Goal: Information Seeking & Learning: Learn about a topic

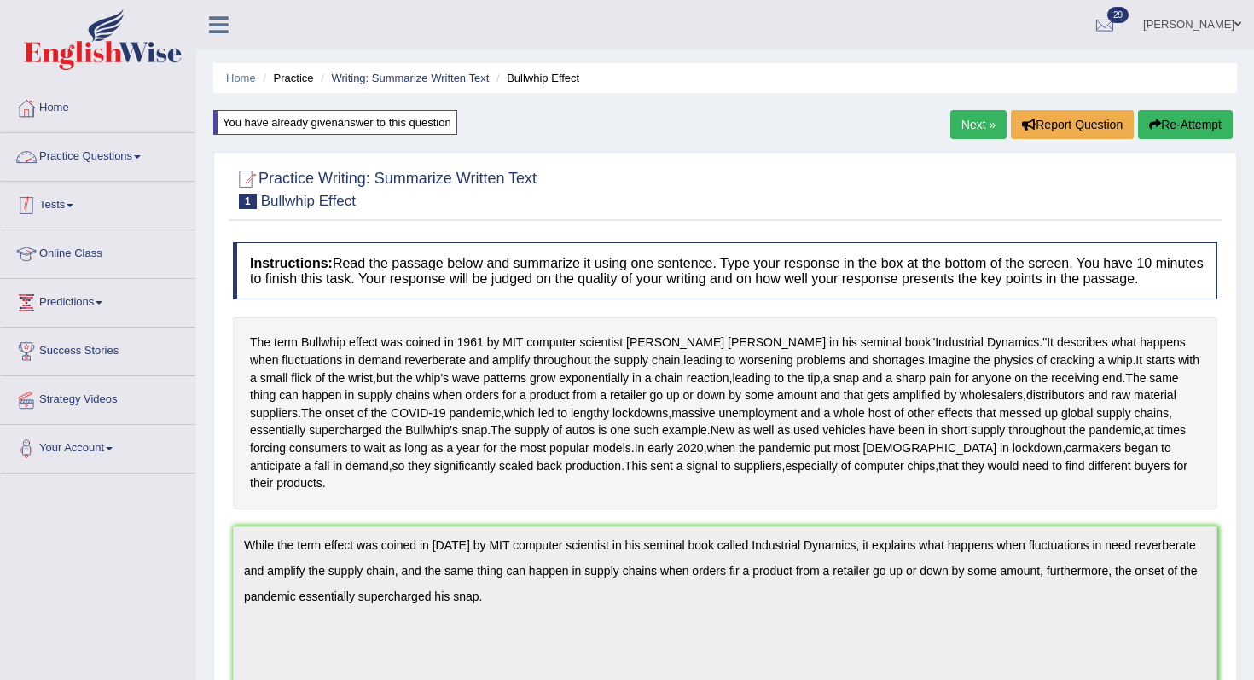
click at [77, 149] on link "Practice Questions" at bounding box center [98, 154] width 195 height 43
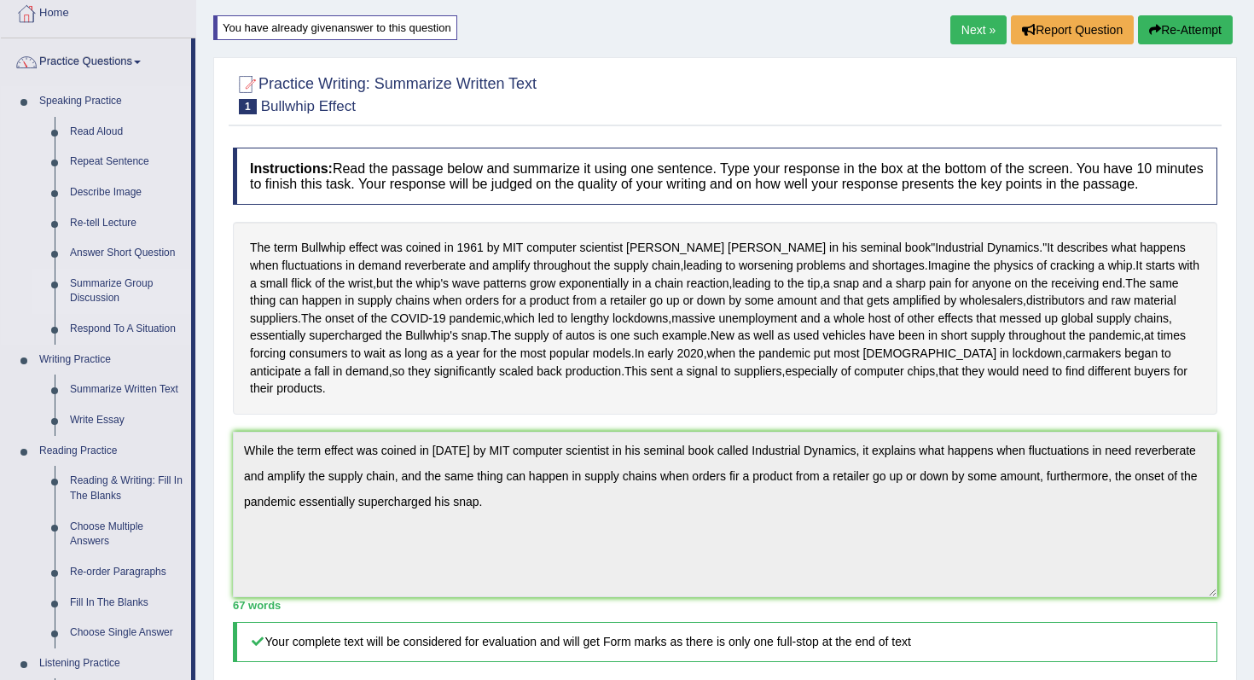
scroll to position [103, 0]
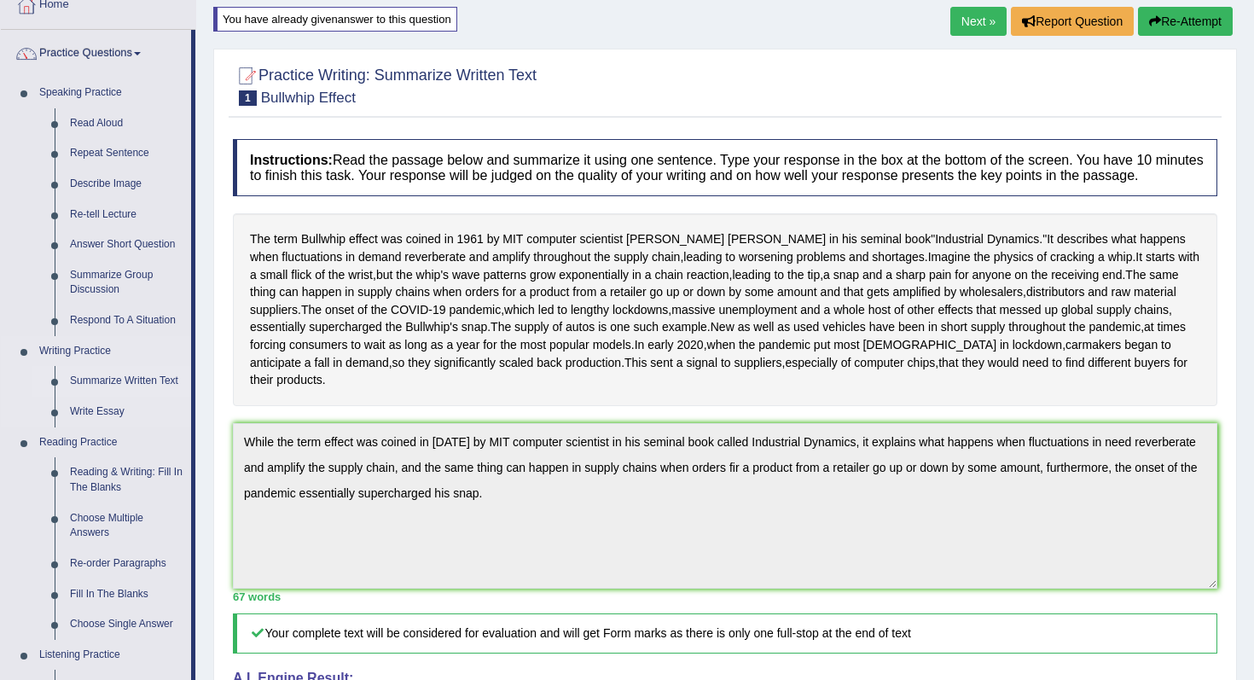
click at [129, 385] on link "Summarize Written Text" at bounding box center [126, 381] width 129 height 31
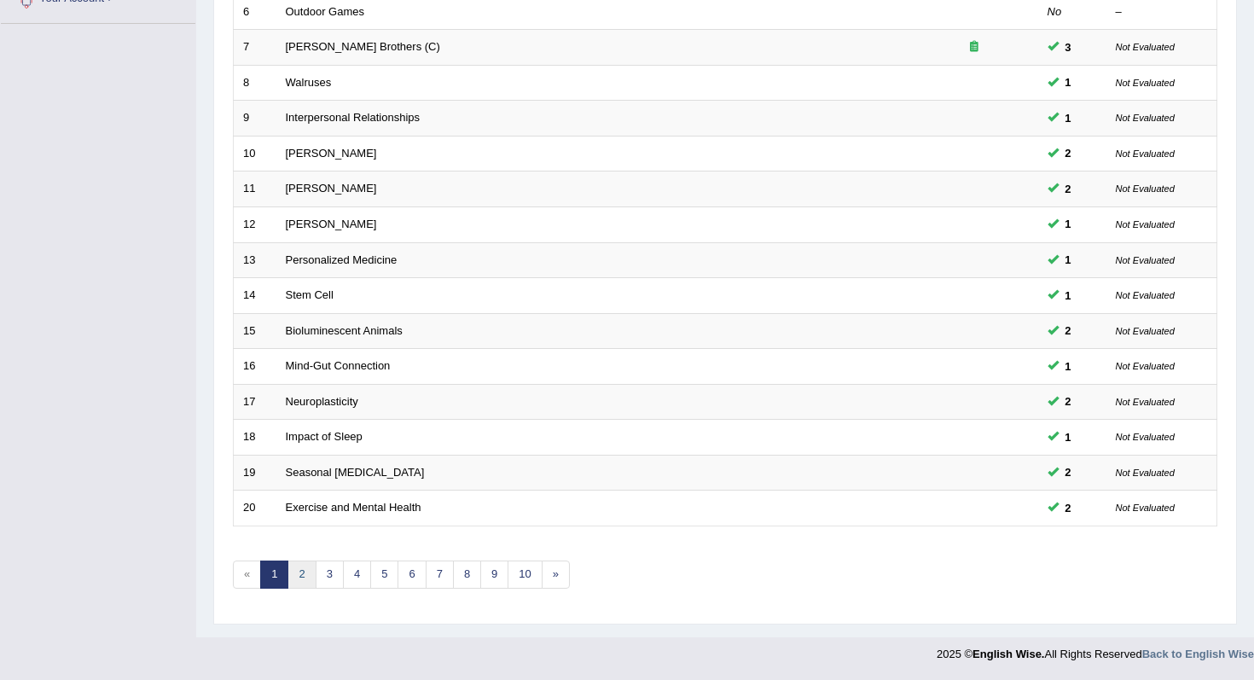
click at [300, 568] on link "2" at bounding box center [302, 575] width 28 height 28
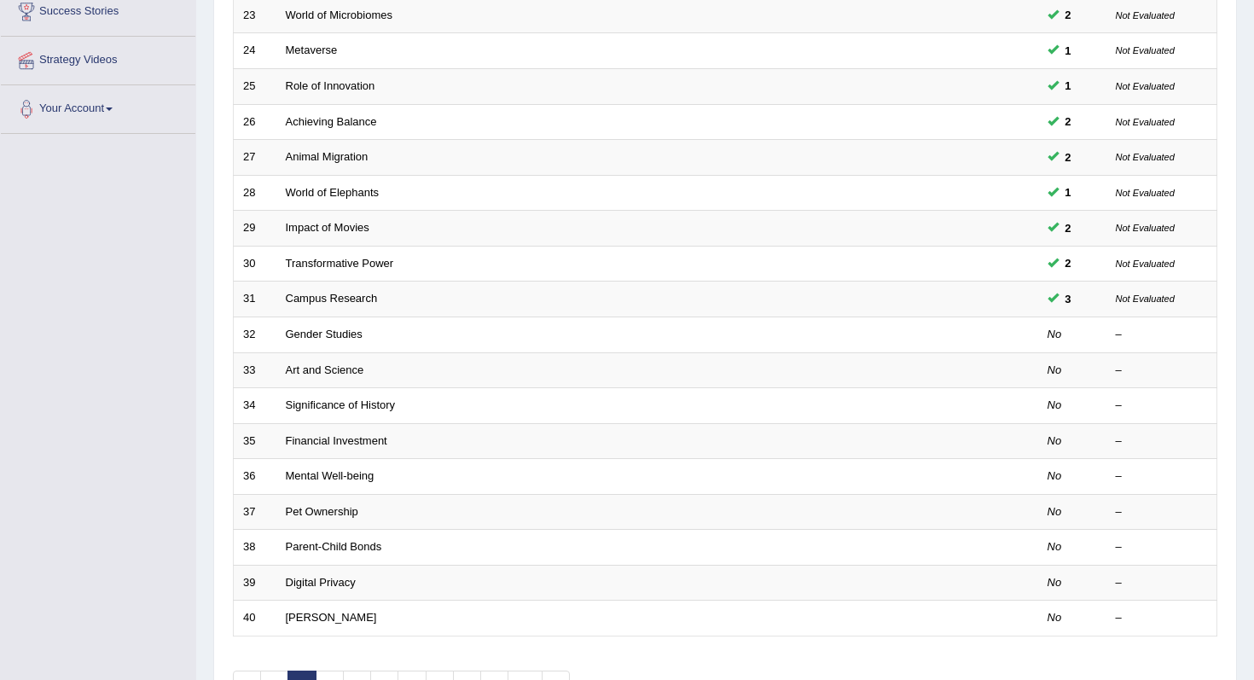
scroll to position [450, 0]
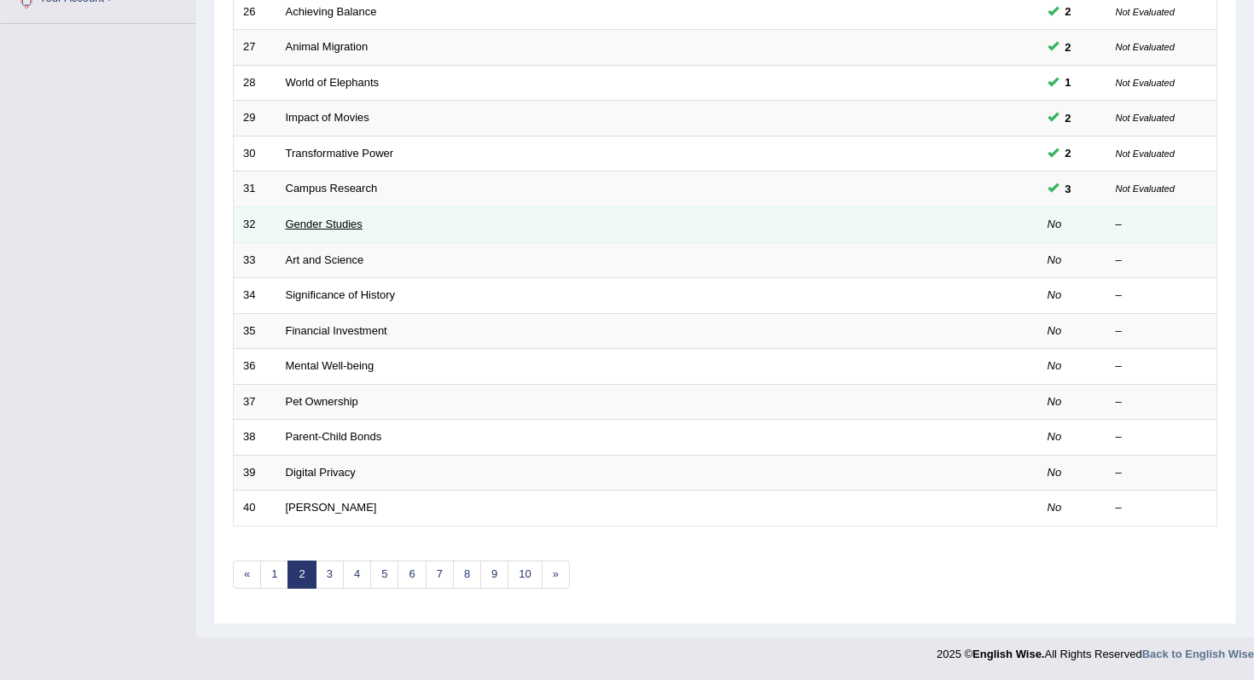
click at [342, 229] on link "Gender Studies" at bounding box center [324, 224] width 77 height 13
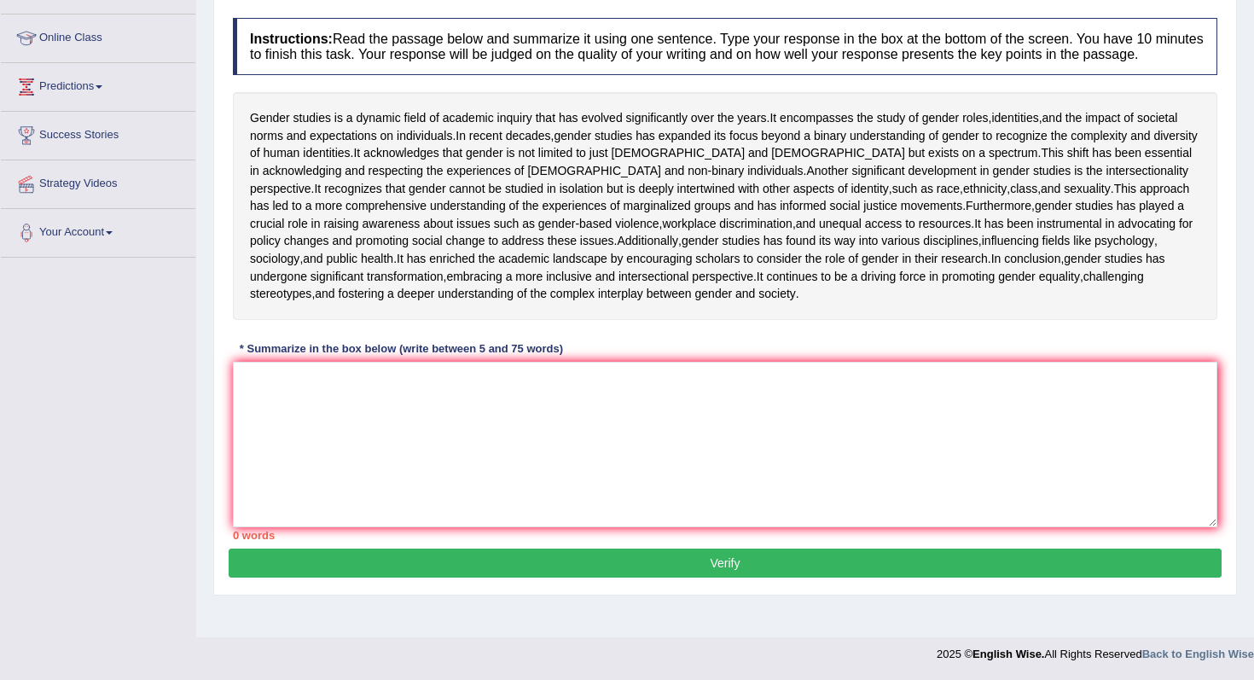
scroll to position [242, 0]
click at [573, 526] on textarea at bounding box center [725, 445] width 985 height 166
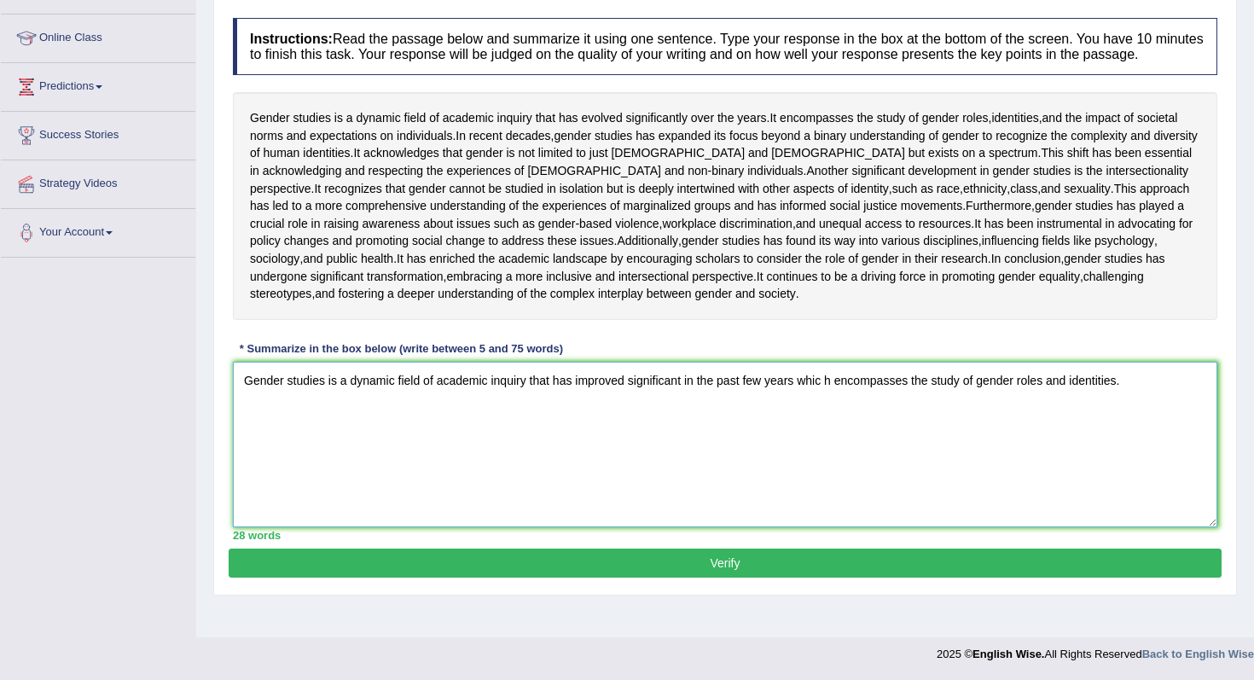
scroll to position [310, 0]
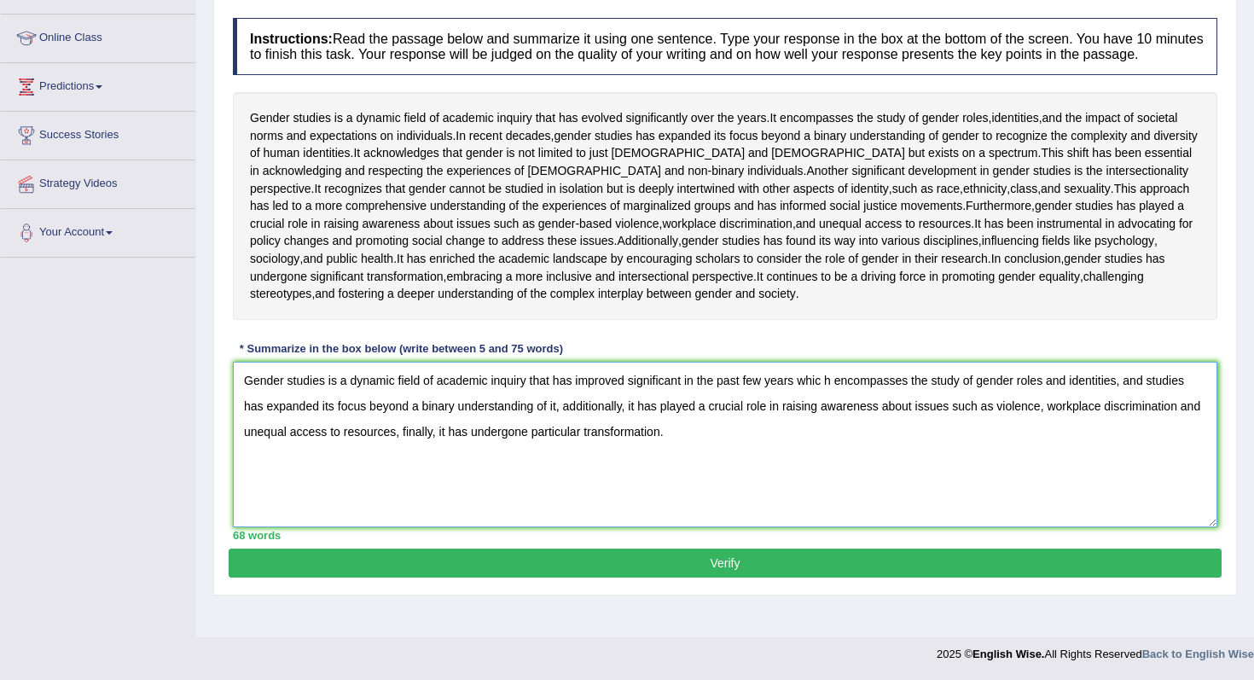
type textarea "Gender studies is a dynamic field of academic inquiry that has improved signifi…"
click at [814, 544] on div "68 words" at bounding box center [725, 535] width 985 height 16
click at [801, 578] on button "Verify" at bounding box center [725, 563] width 993 height 29
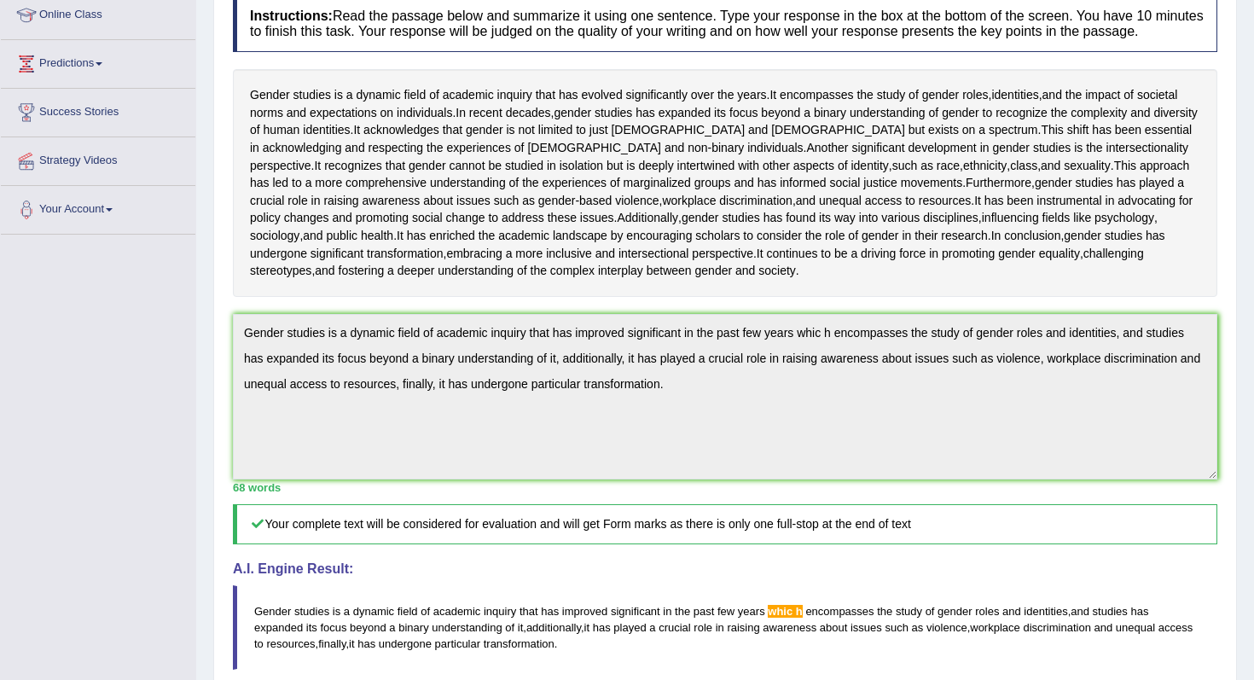
scroll to position [317, 0]
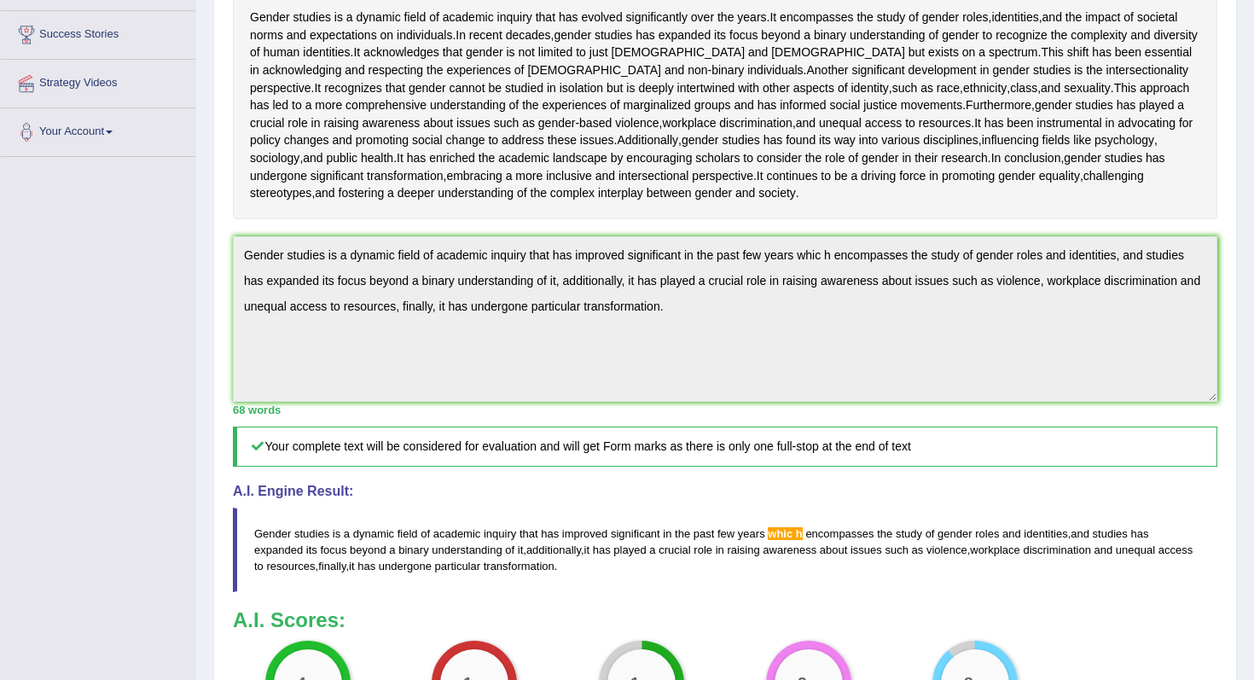
click at [220, 410] on div "Practice Writing: Summarize Written Text 32 Gender Studies Instructions: Read t…" at bounding box center [725, 343] width 1024 height 1033
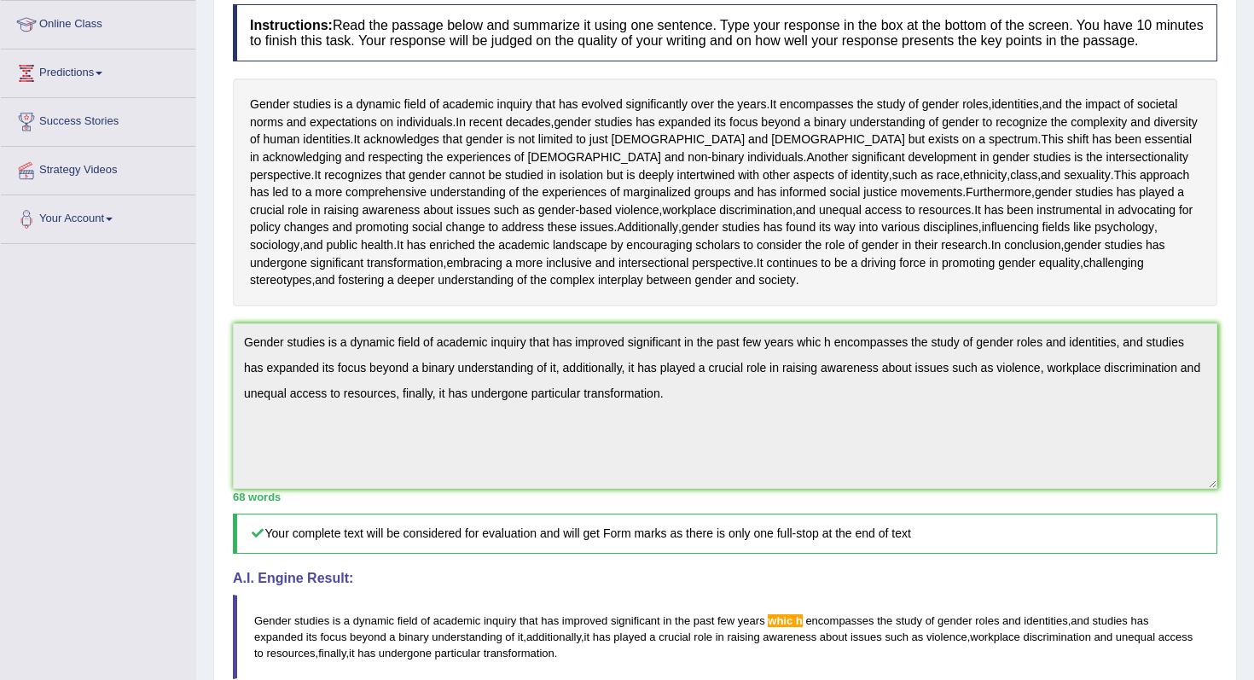
scroll to position [27, 0]
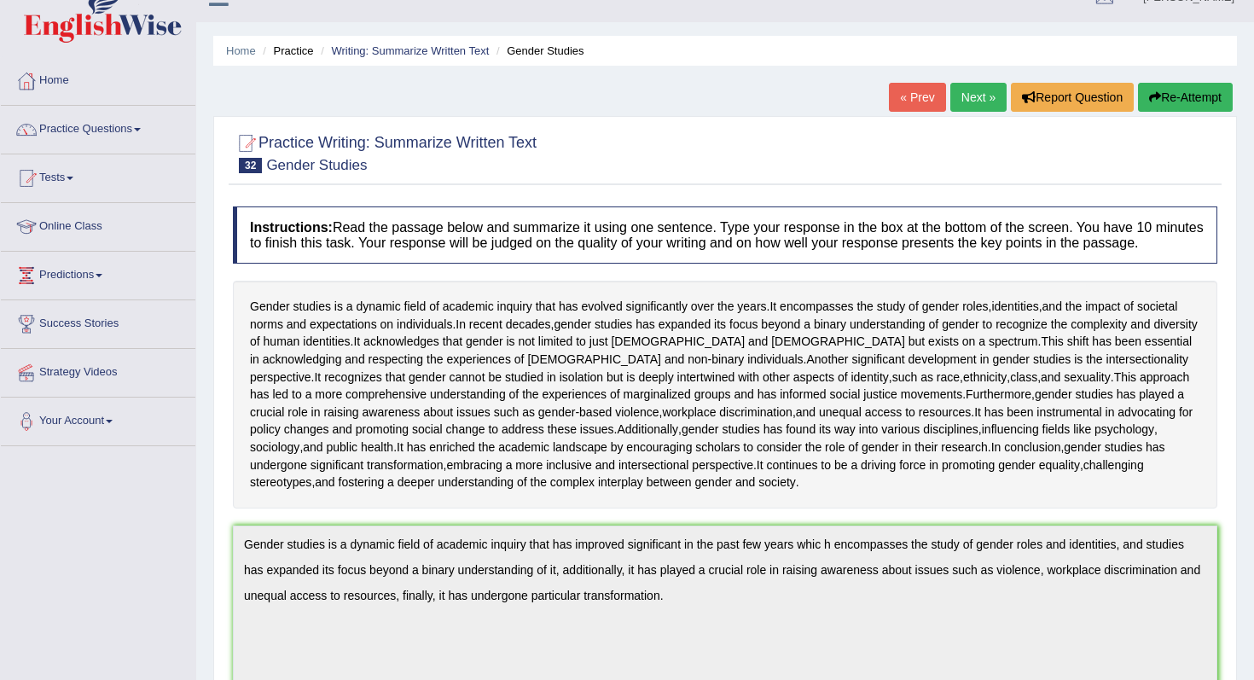
click at [1152, 96] on icon "button" at bounding box center [1155, 97] width 12 height 12
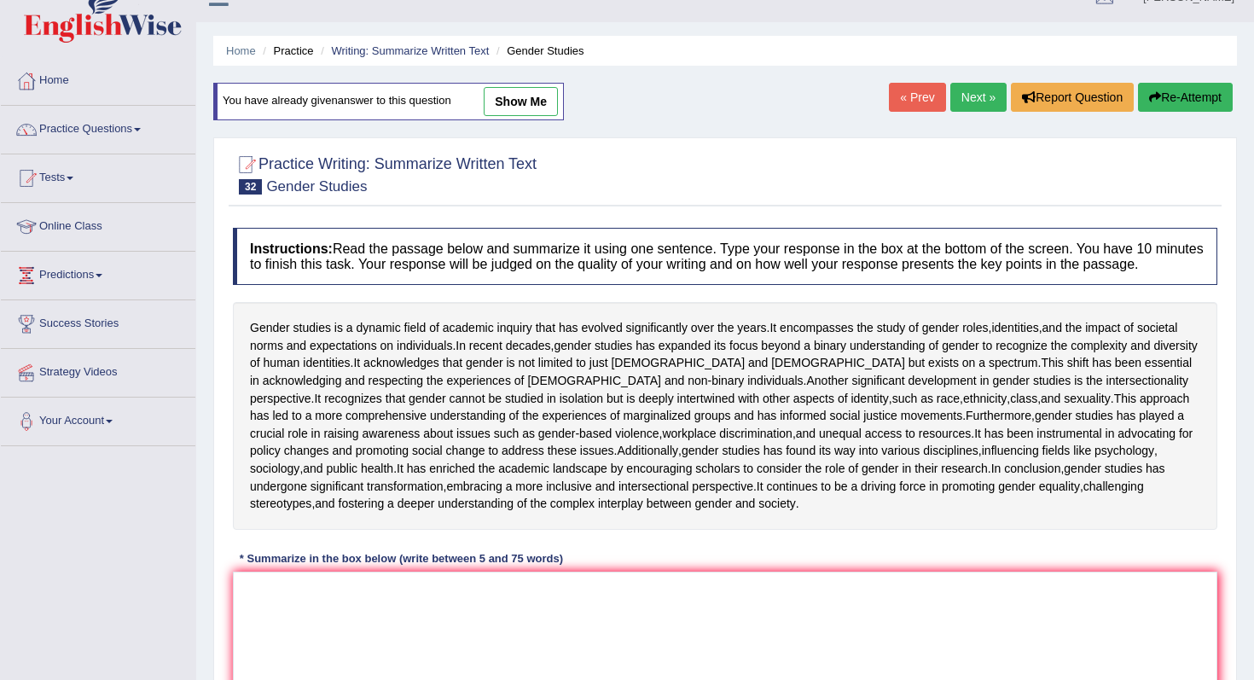
scroll to position [364, 0]
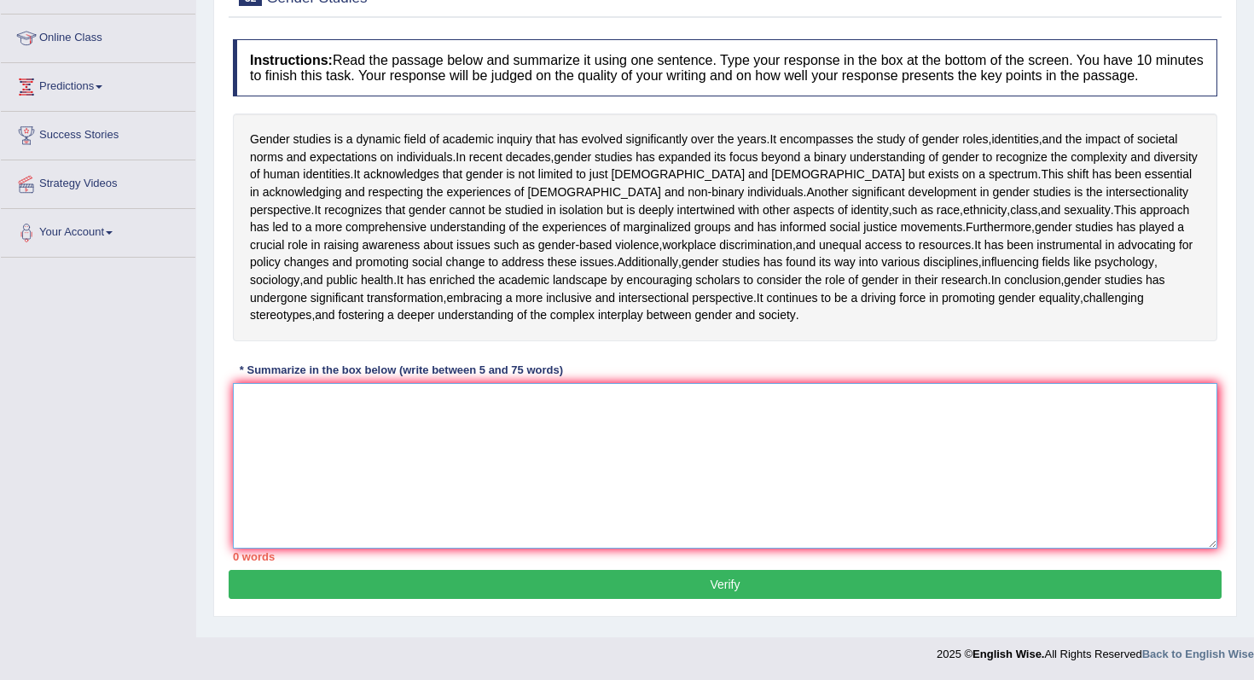
click at [693, 475] on textarea at bounding box center [725, 466] width 985 height 166
paste textarea "Gender studies is a dynamic field of academic inquiry that has improved signifi…"
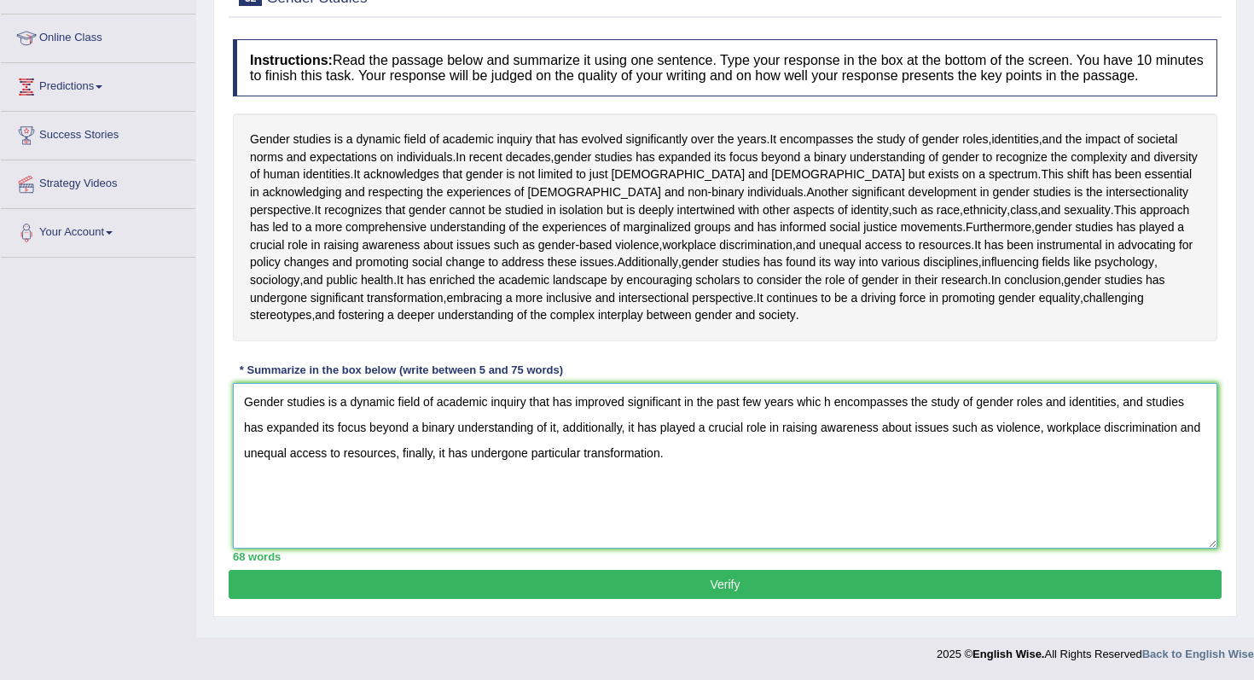
click at [834, 417] on textarea "Gender studies is a dynamic field of academic inquiry that has improved signifi…" at bounding box center [725, 466] width 985 height 166
type textarea "Gender studies is a dynamic field of academic inquiry that has improved signifi…"
click at [870, 583] on button "Verify" at bounding box center [725, 584] width 993 height 29
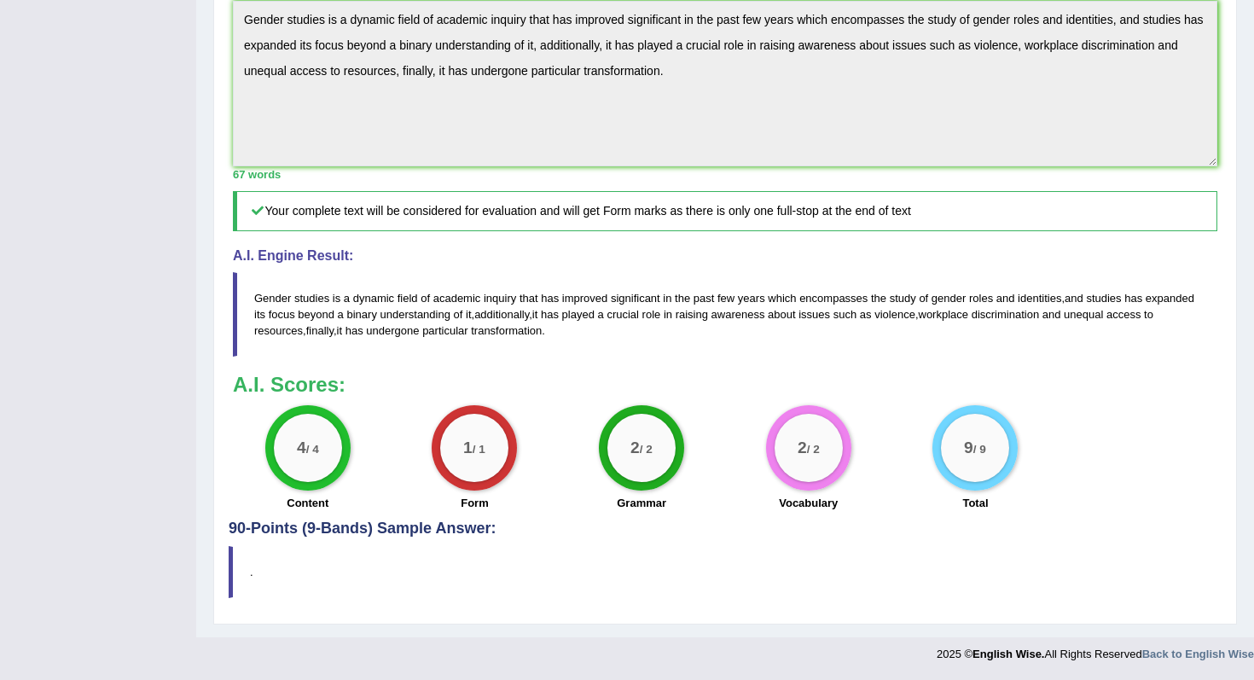
scroll to position [717, 0]
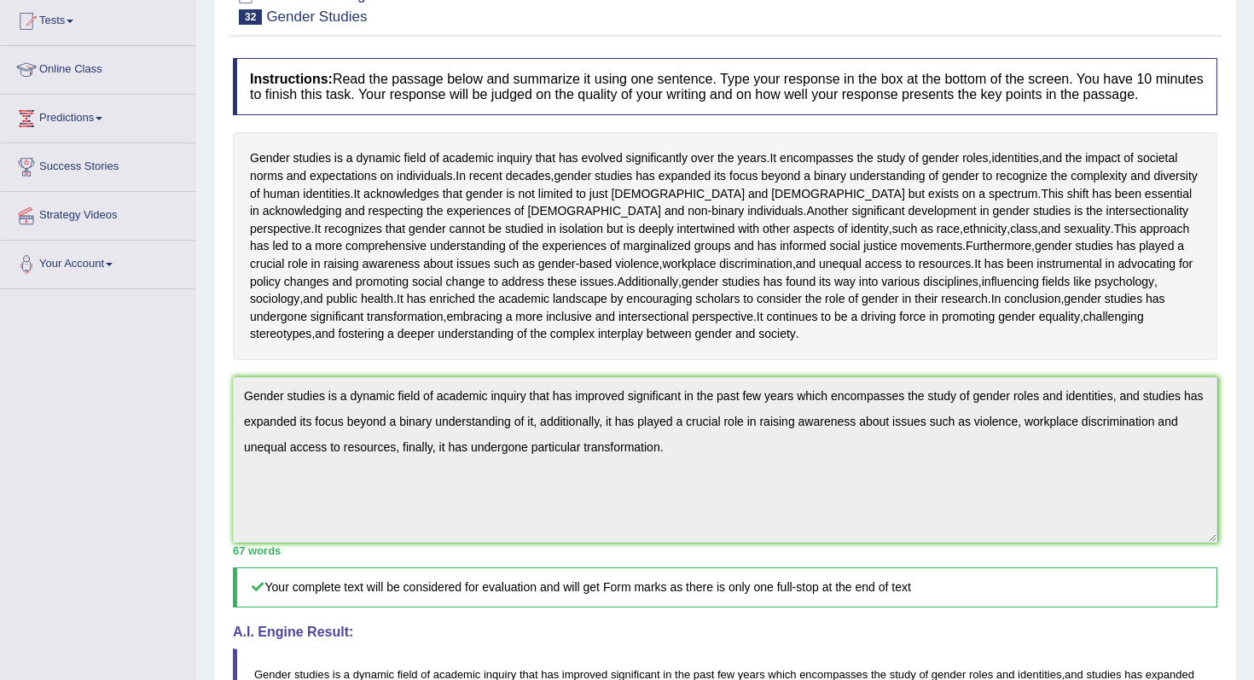
scroll to position [0, 0]
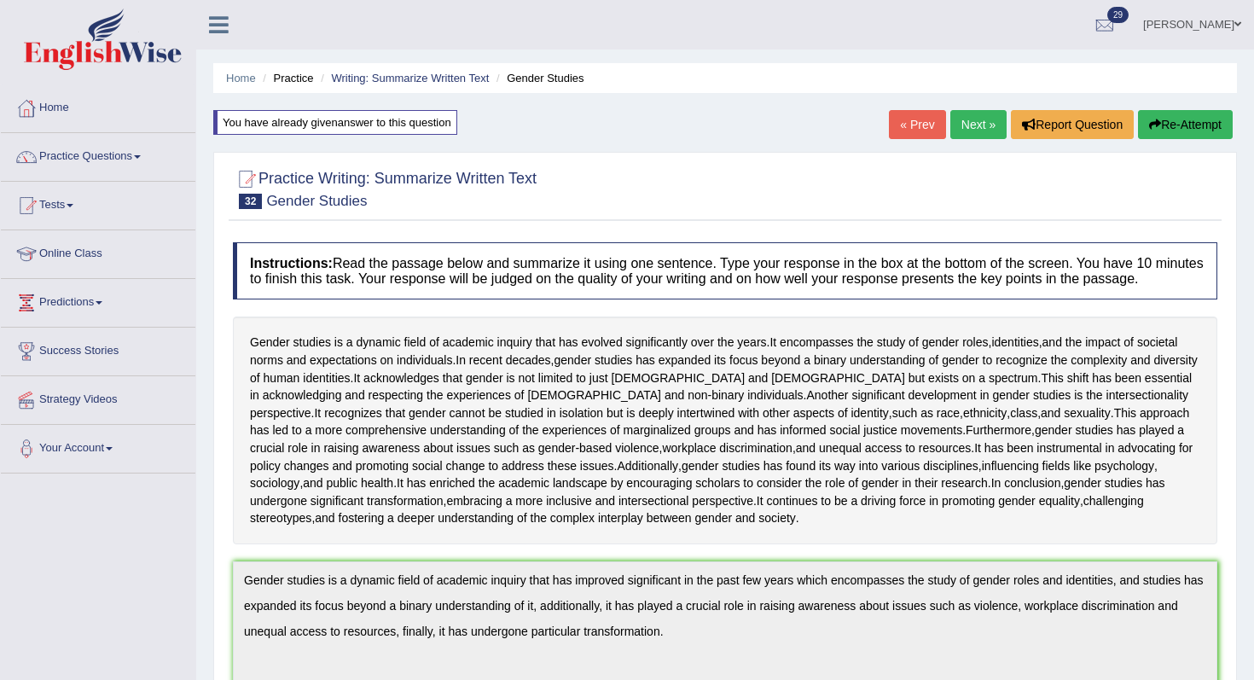
click at [1191, 121] on button "Re-Attempt" at bounding box center [1185, 124] width 95 height 29
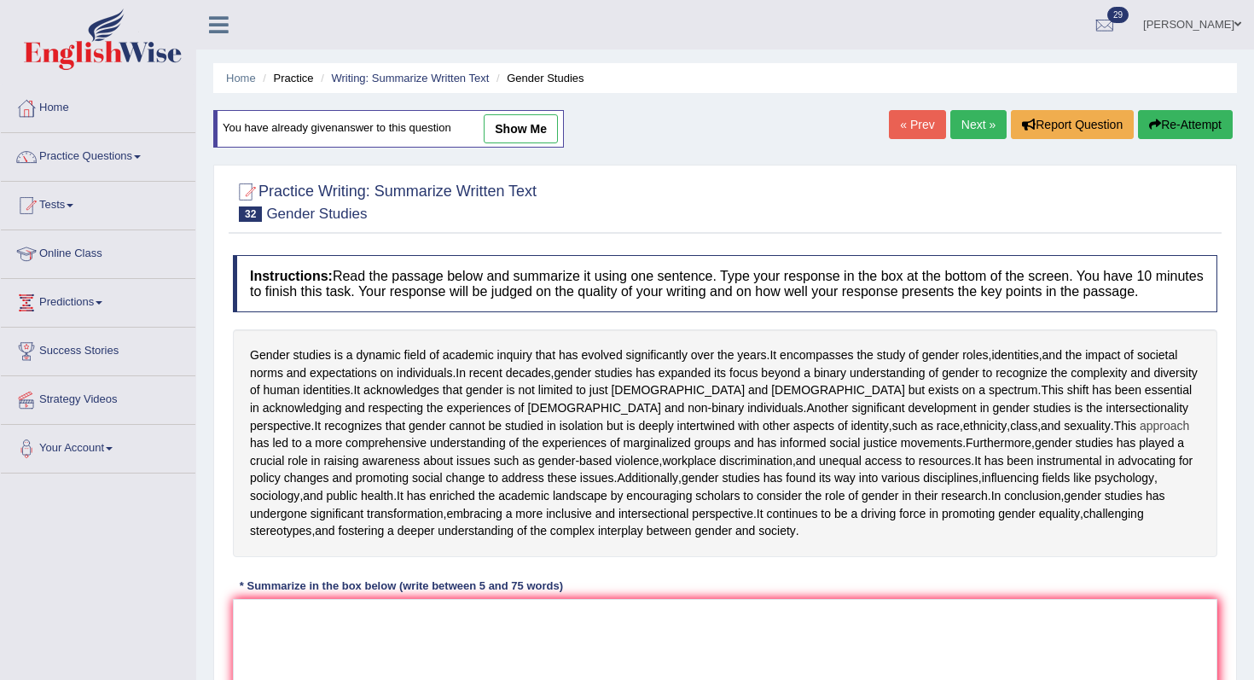
scroll to position [364, 0]
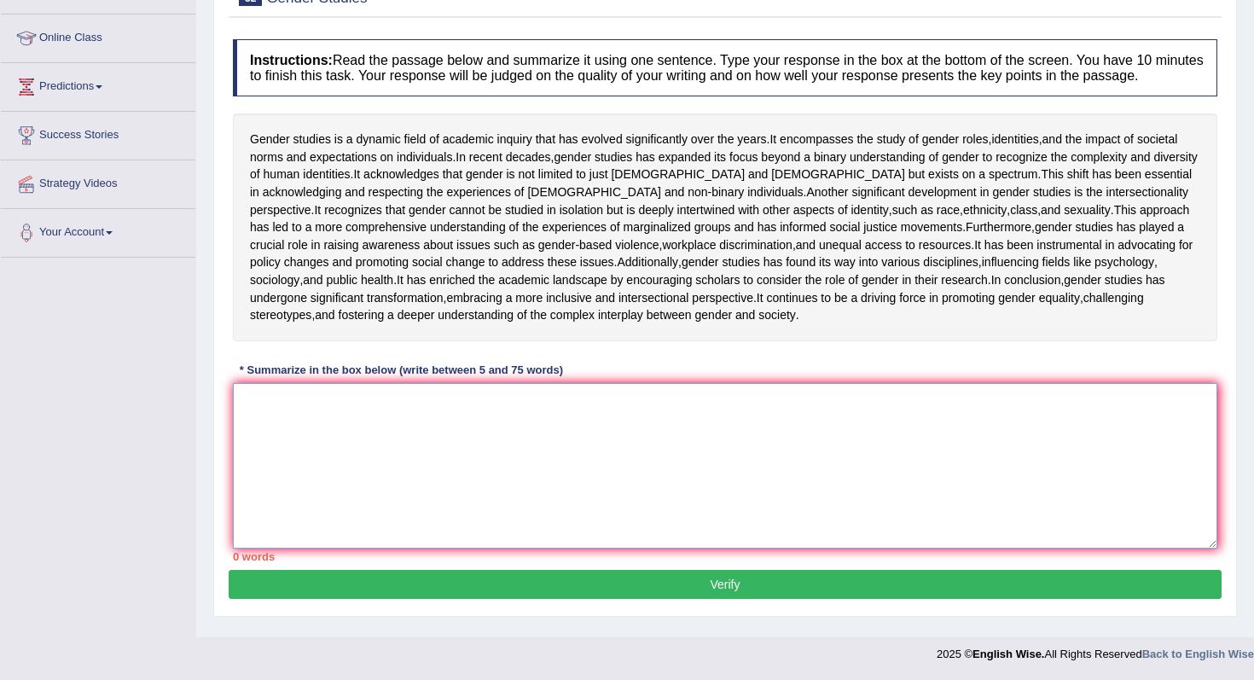
click at [618, 472] on textarea at bounding box center [725, 466] width 985 height 166
paste textarea "Gender studies is a dynamic field of academic inquiry that has improved signifi…"
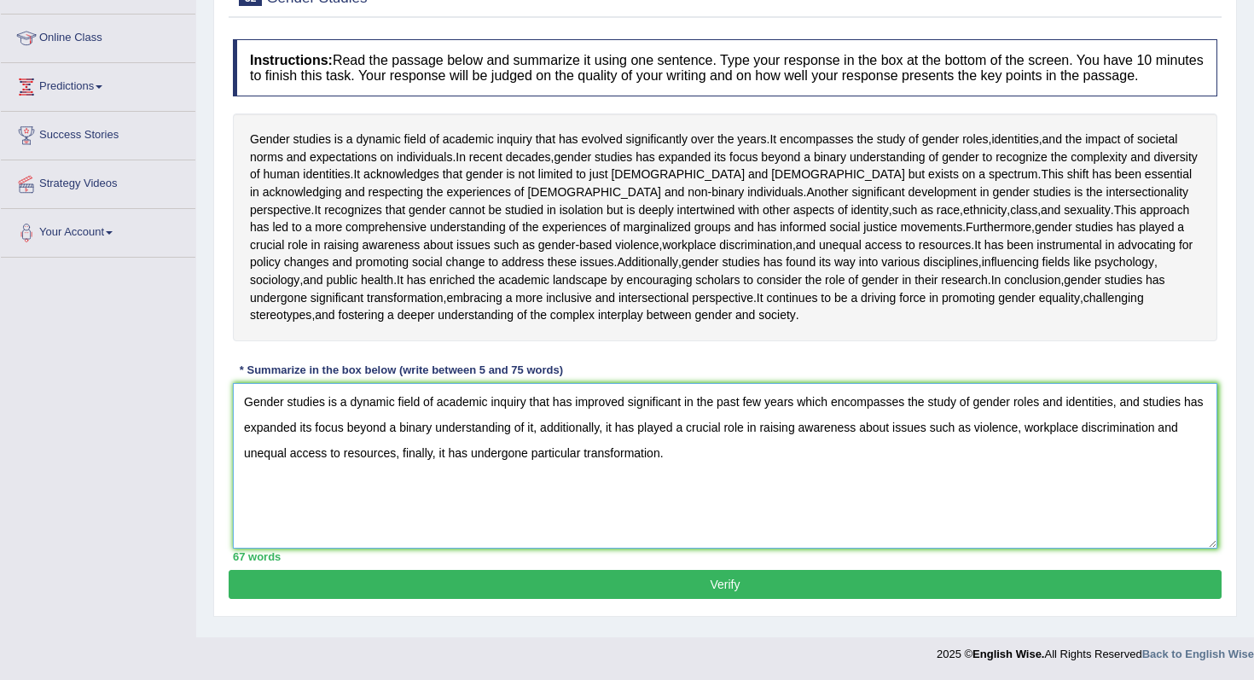
drag, startPoint x: 352, startPoint y: 410, endPoint x: 422, endPoint y: 403, distance: 70.4
click at [422, 403] on textarea "Gender studies is a dynamic field of academic inquiry that has improved signifi…" at bounding box center [725, 466] width 985 height 166
click at [454, 406] on textarea "Gender studies is an academic inquiry that has improved significant in the past…" at bounding box center [725, 466] width 985 height 166
click at [451, 410] on textarea "Gender studies is an academic inquiry that has improved significant in the past…" at bounding box center [725, 466] width 985 height 166
paste textarea "dynamic field"
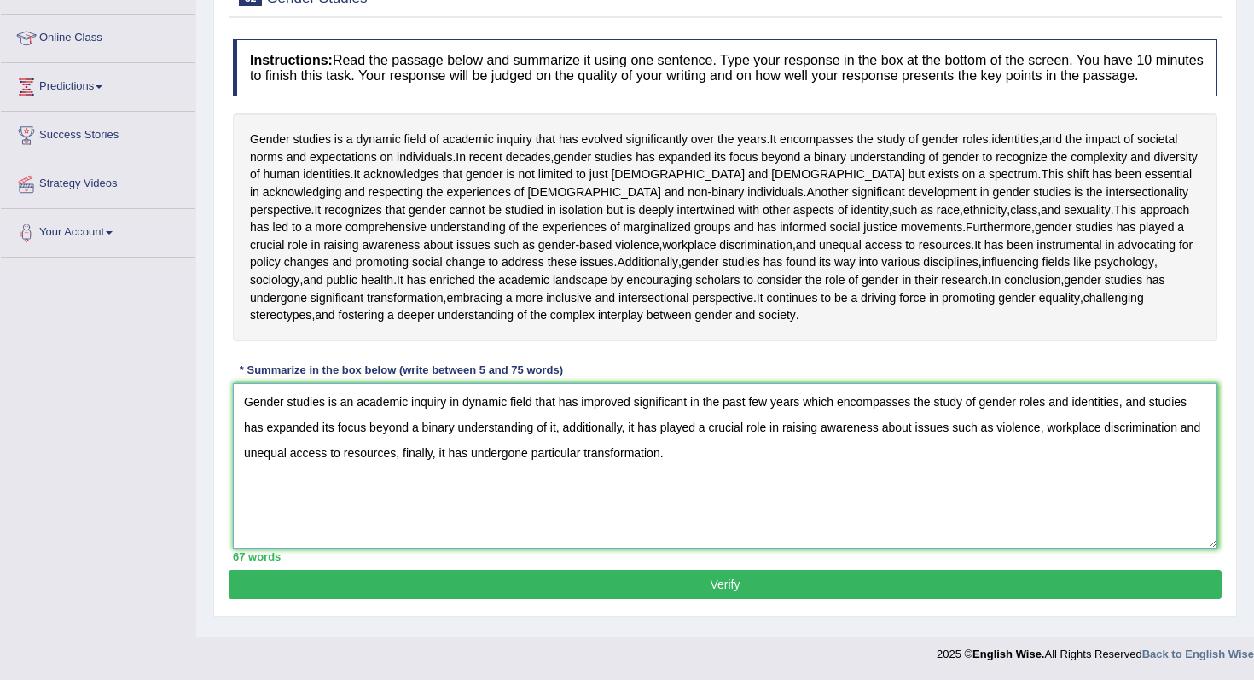
click at [528, 410] on textarea "Gender studies is an academic inquiry in dynamic field that has improved signif…" at bounding box center [725, 466] width 985 height 166
click at [481, 412] on textarea "Gender studies is an academic inquiry in dynamic field that has improved signif…" at bounding box center [725, 466] width 985 height 166
click at [658, 410] on textarea "Gender studies is an academic inquiry in various field that has improved signif…" at bounding box center [725, 466] width 985 height 166
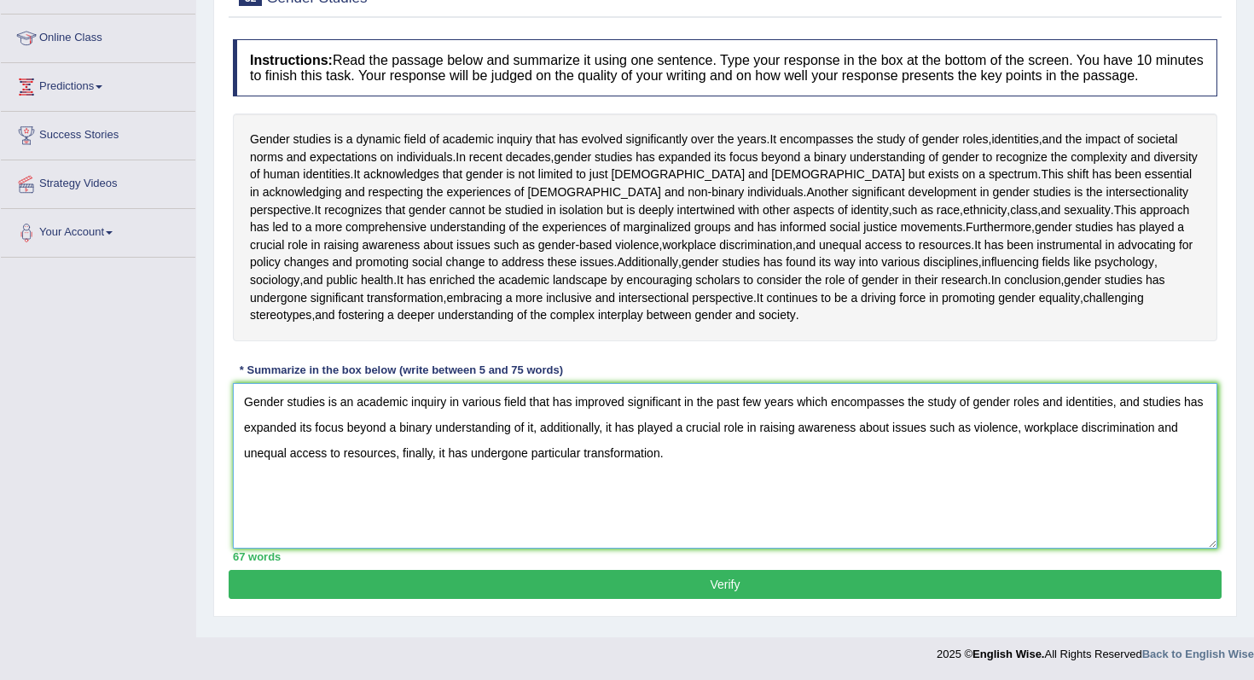
click at [658, 410] on textarea "Gender studies is an academic inquiry in various field that has improved signif…" at bounding box center [725, 466] width 985 height 166
click at [575, 411] on textarea "Gender studies is an academic inquiry in various field that has improved in the…" at bounding box center [725, 466] width 985 height 166
type textarea "Gender studies is an academic inquiry in various field that has significantly i…"
click at [643, 584] on button "Verify" at bounding box center [725, 584] width 993 height 29
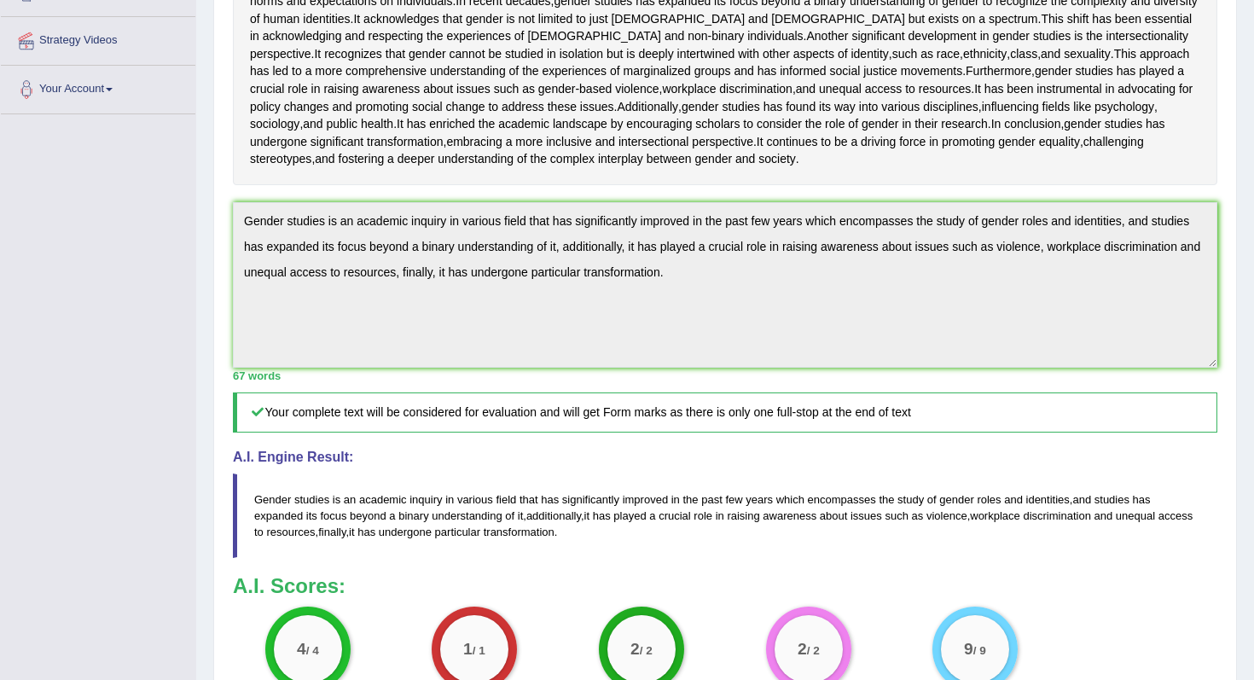
scroll to position [299, 0]
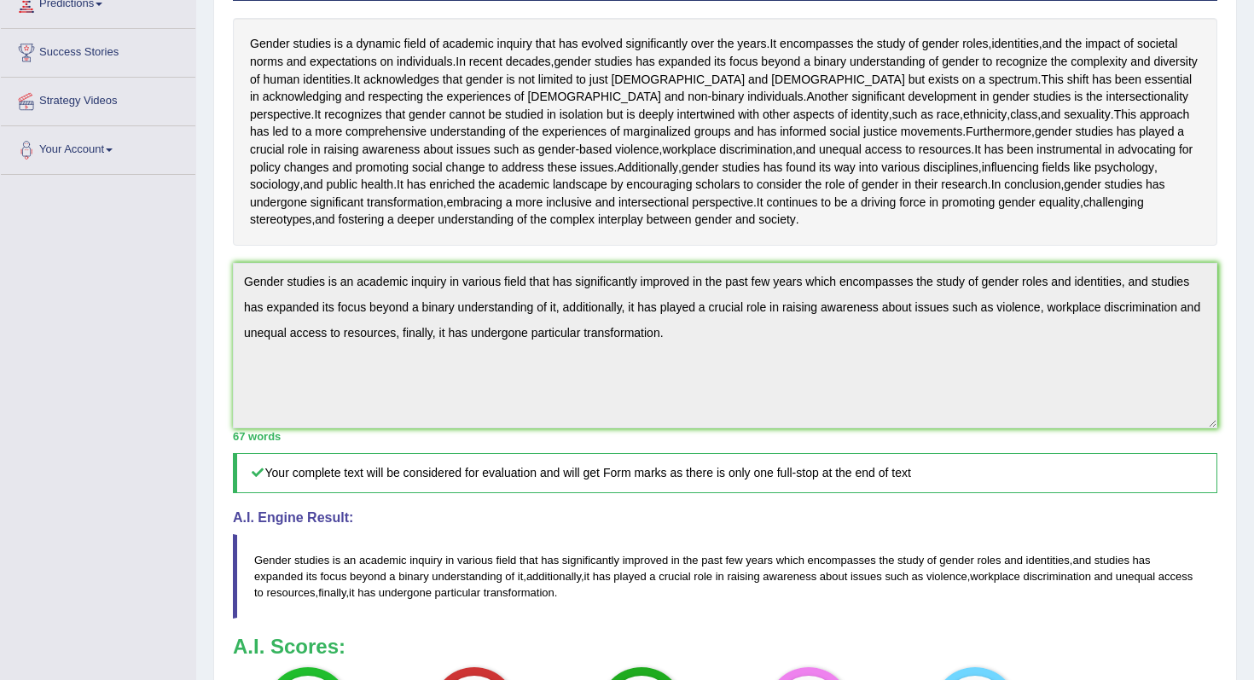
click at [217, 428] on div "Practice Writing: Summarize Written Text 32 Gender Studies Instructions: Read t…" at bounding box center [725, 369] width 1024 height 1033
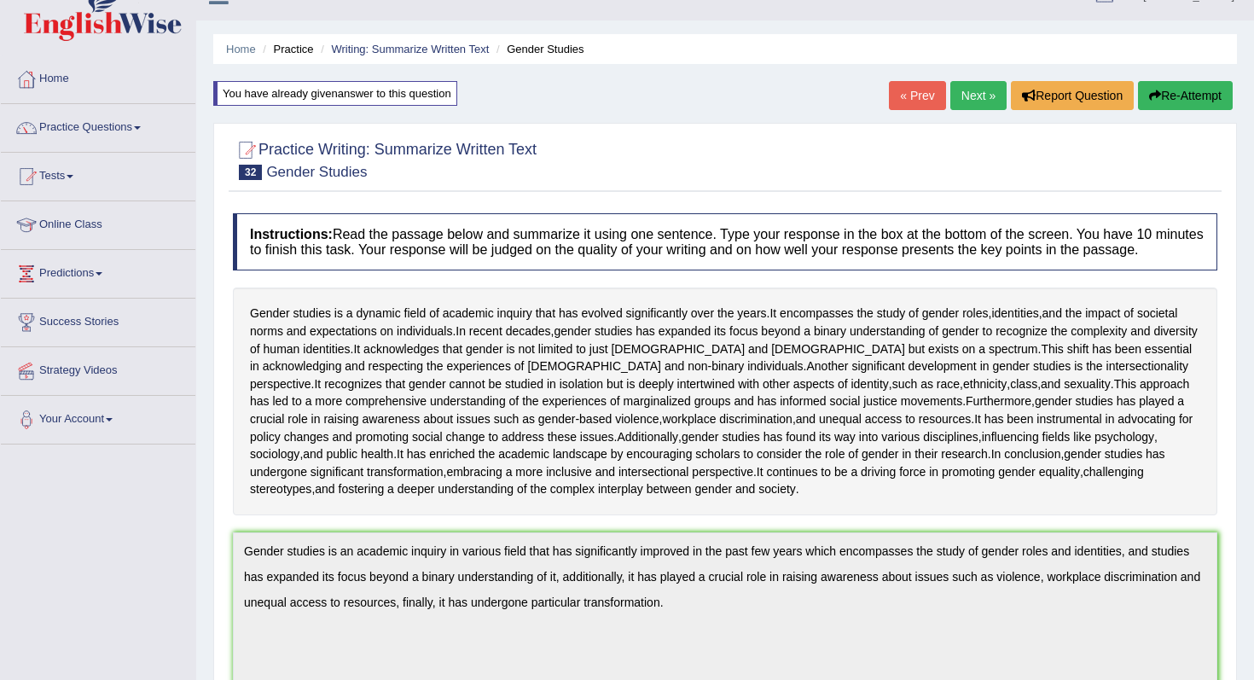
scroll to position [0, 0]
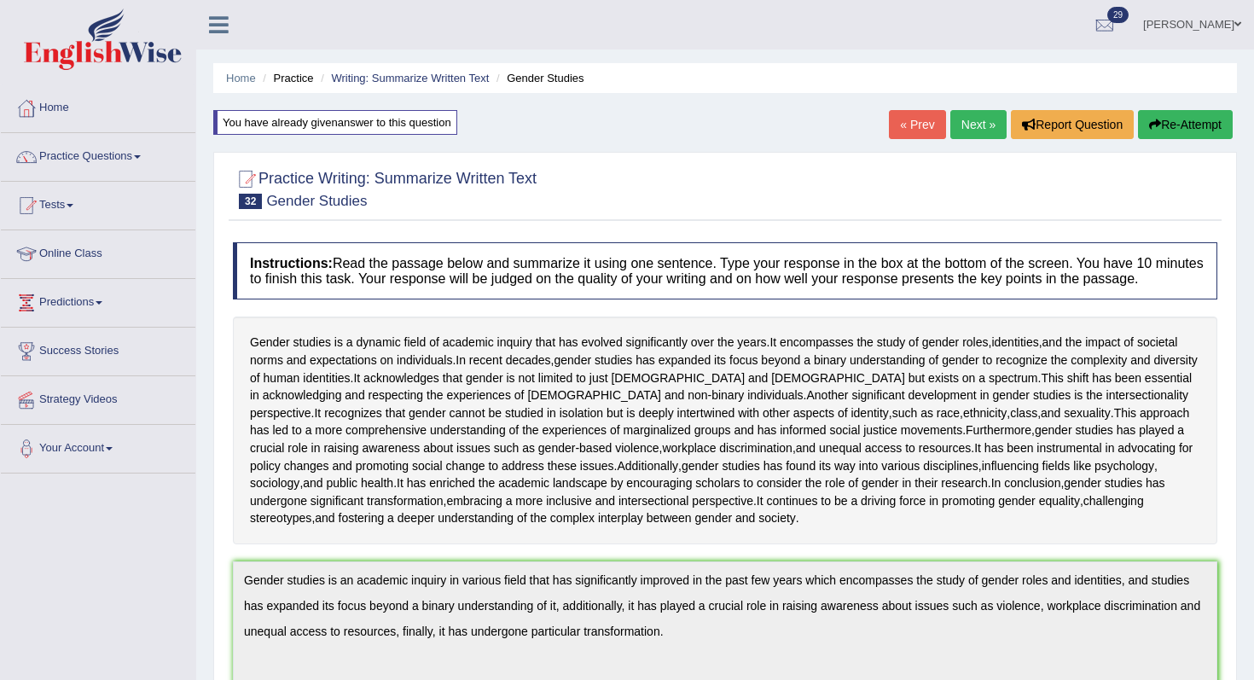
click at [1149, 121] on icon "button" at bounding box center [1155, 125] width 12 height 12
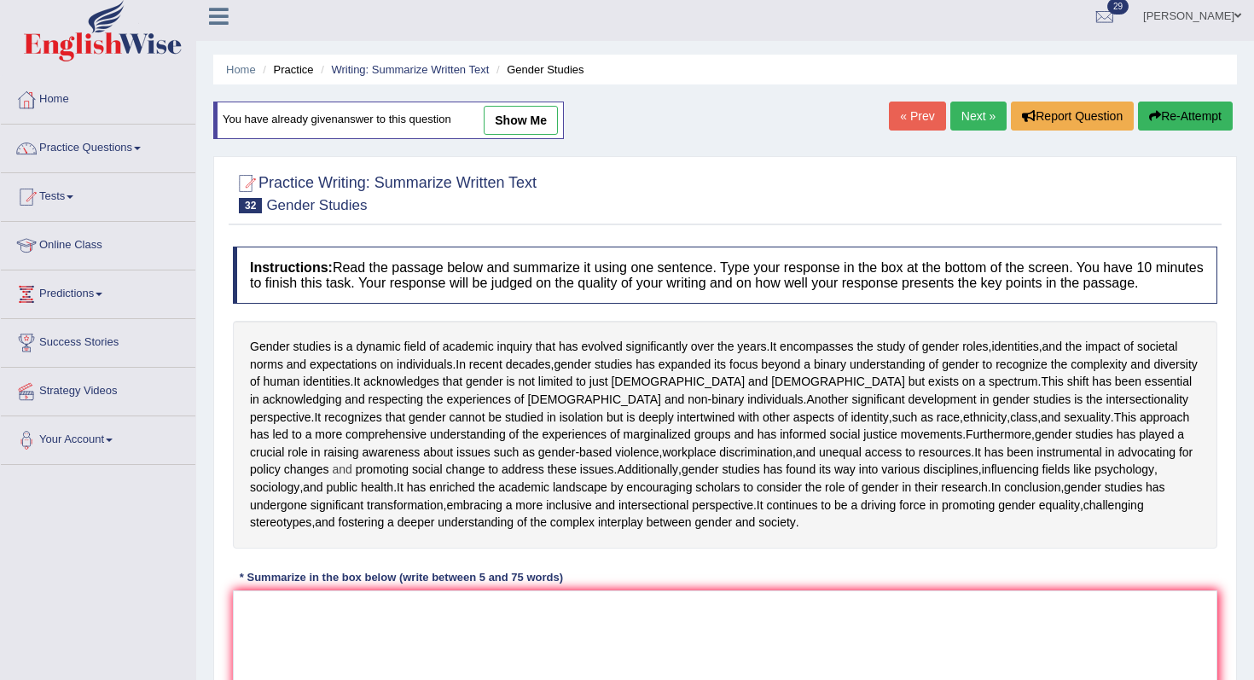
scroll to position [364, 0]
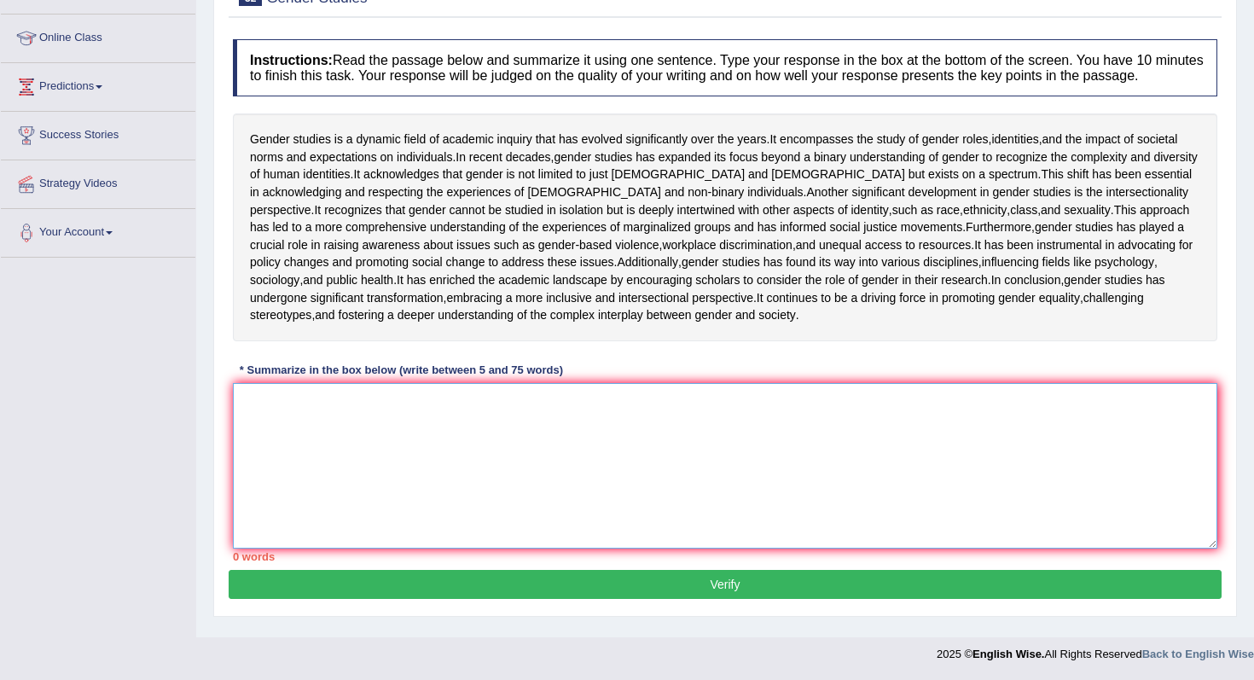
click at [625, 475] on textarea at bounding box center [725, 466] width 985 height 166
paste textarea "Gender studies is an academic inquiry in various field that has significantly i…"
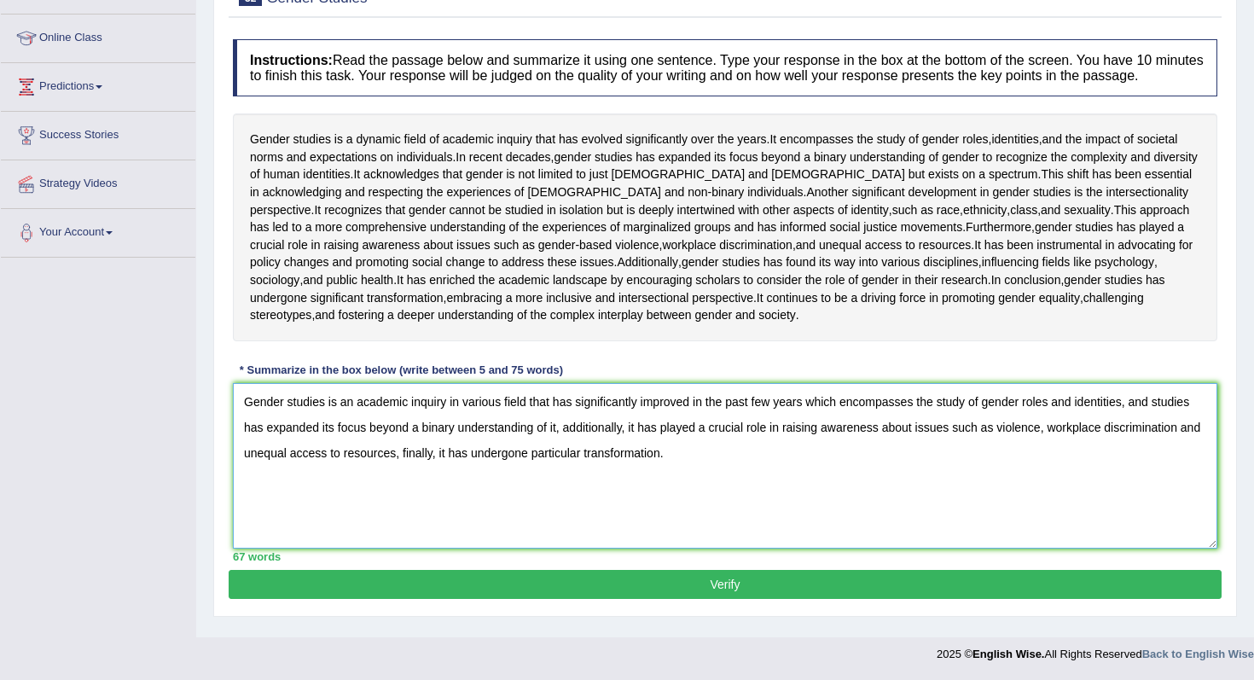
click at [242, 410] on textarea "Gender studies is an academic inquiry in various field that has significantly i…" at bounding box center [725, 466] width 985 height 166
click at [294, 410] on textarea "While Gender studies is an academic inquiry in various field that has significa…" at bounding box center [725, 466] width 985 height 166
click at [1174, 413] on textarea "While gender studies is an academic inquiry in various field that has significa…" at bounding box center [725, 466] width 985 height 166
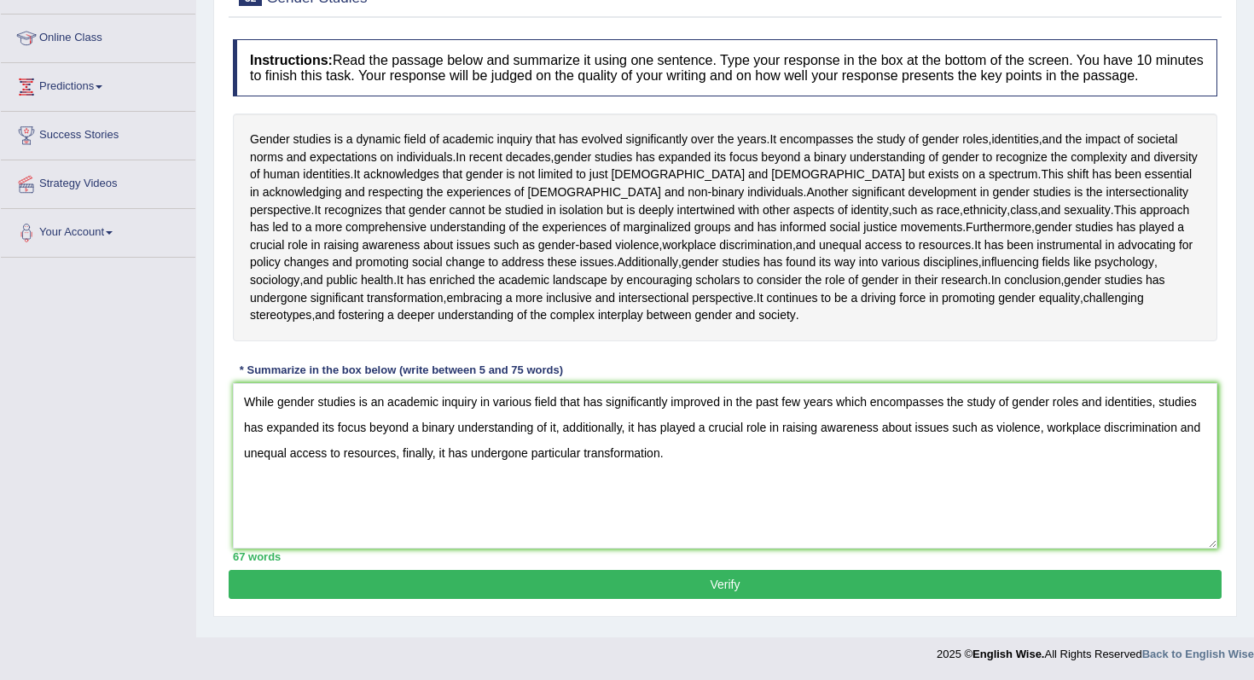
click at [1160, 617] on div "Practice Writing: Summarize Written Text 32 Gender Studies Instructions: Read t…" at bounding box center [725, 283] width 1024 height 668
click at [685, 439] on textarea "While gender studies is an academic inquiry in various field that has significa…" at bounding box center [725, 466] width 985 height 166
click at [706, 438] on textarea "While gender studies is an academic inquiry in various field that has significa…" at bounding box center [725, 466] width 985 height 166
type textarea "While gender studies is an academic inquiry in various field that has significa…"
click at [764, 599] on button "Verify" at bounding box center [725, 584] width 993 height 29
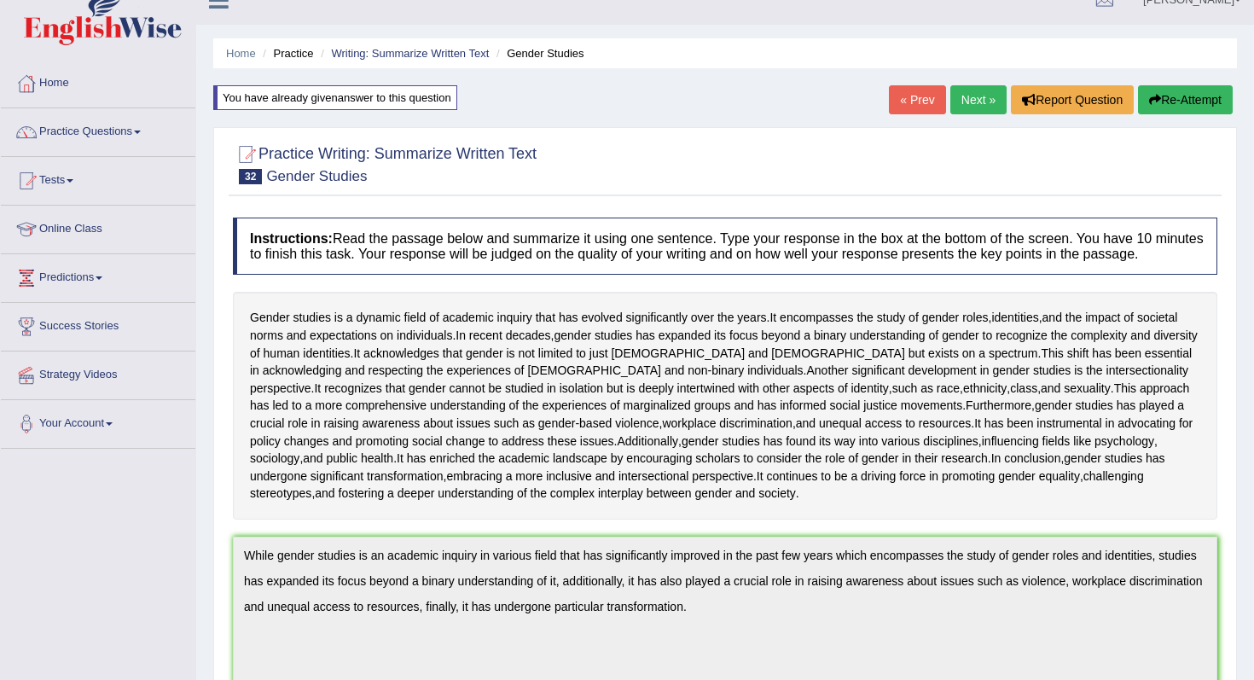
scroll to position [0, 0]
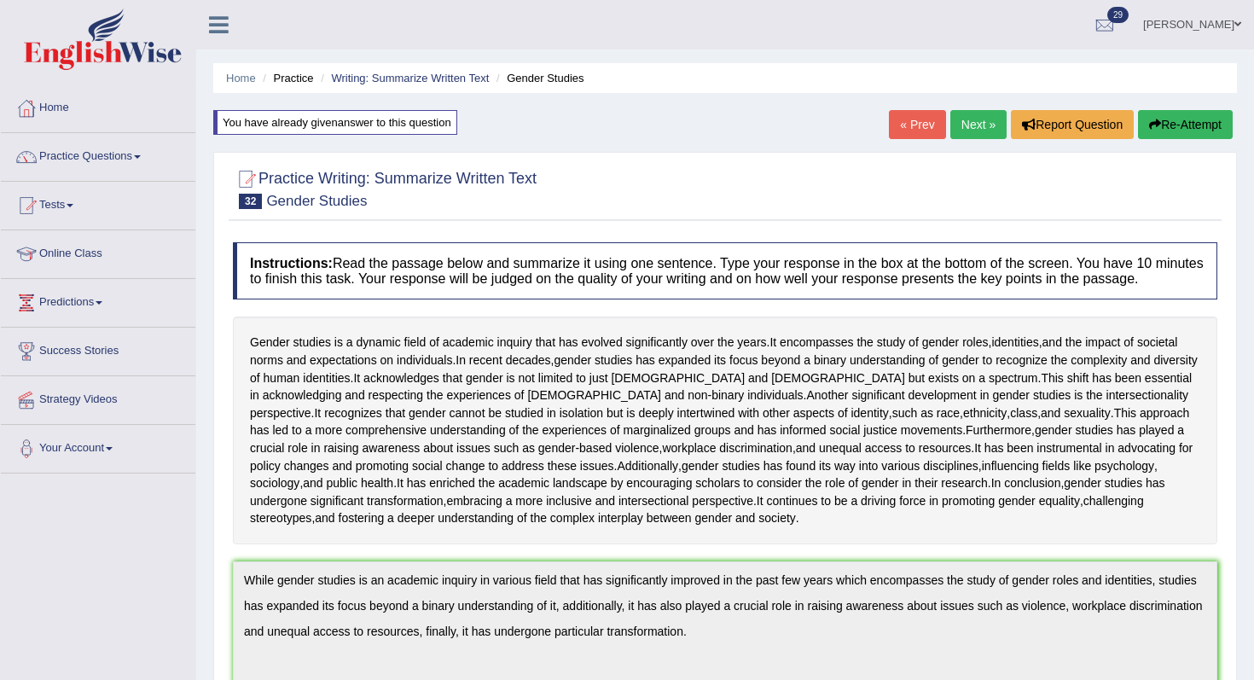
click at [983, 113] on link "Next »" at bounding box center [979, 124] width 56 height 29
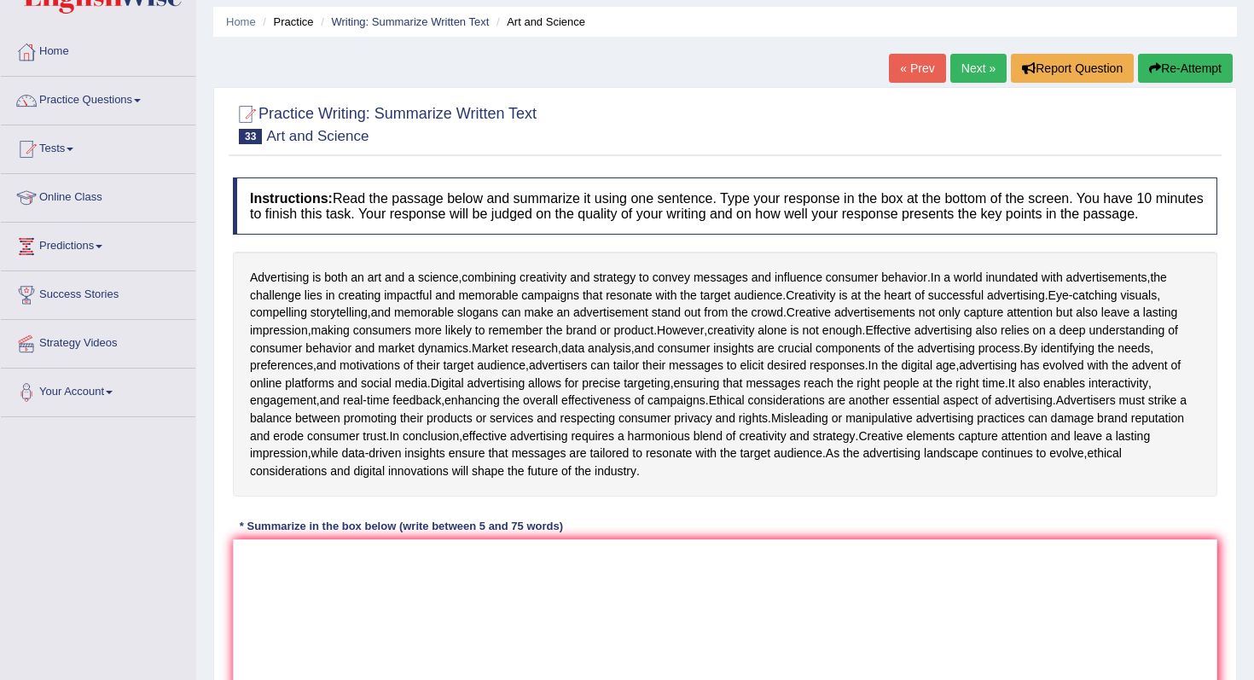
scroll to position [343, 0]
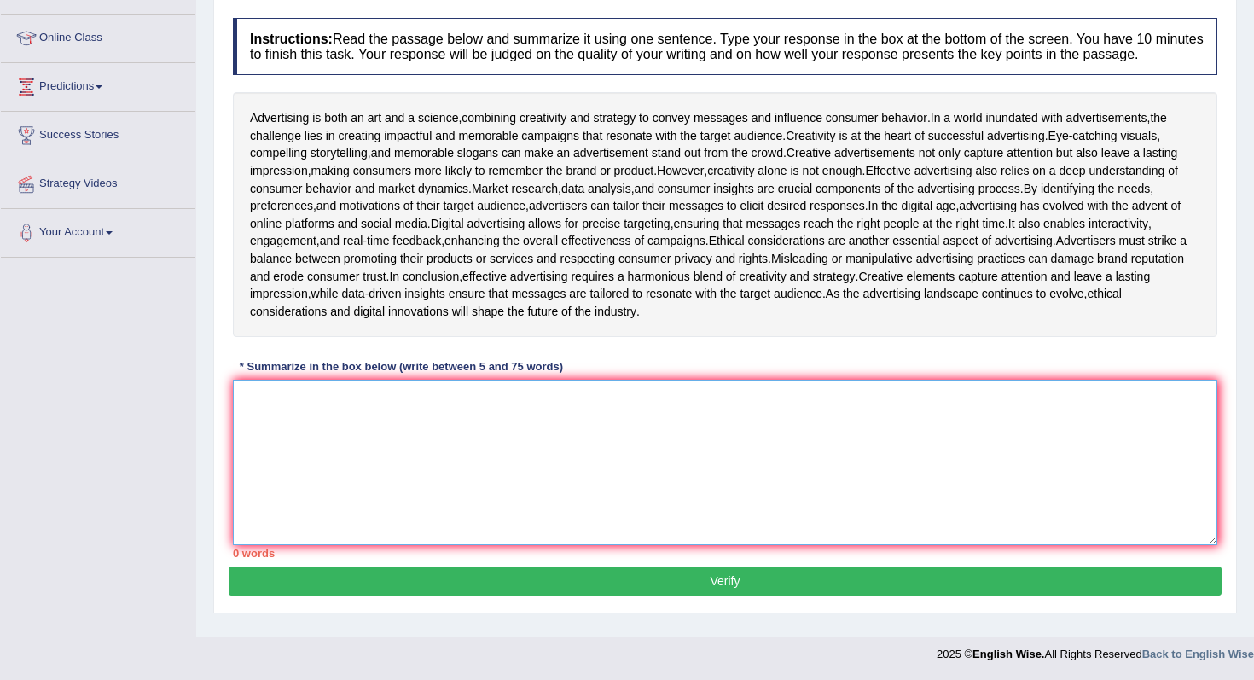
click at [583, 393] on textarea at bounding box center [725, 463] width 985 height 166
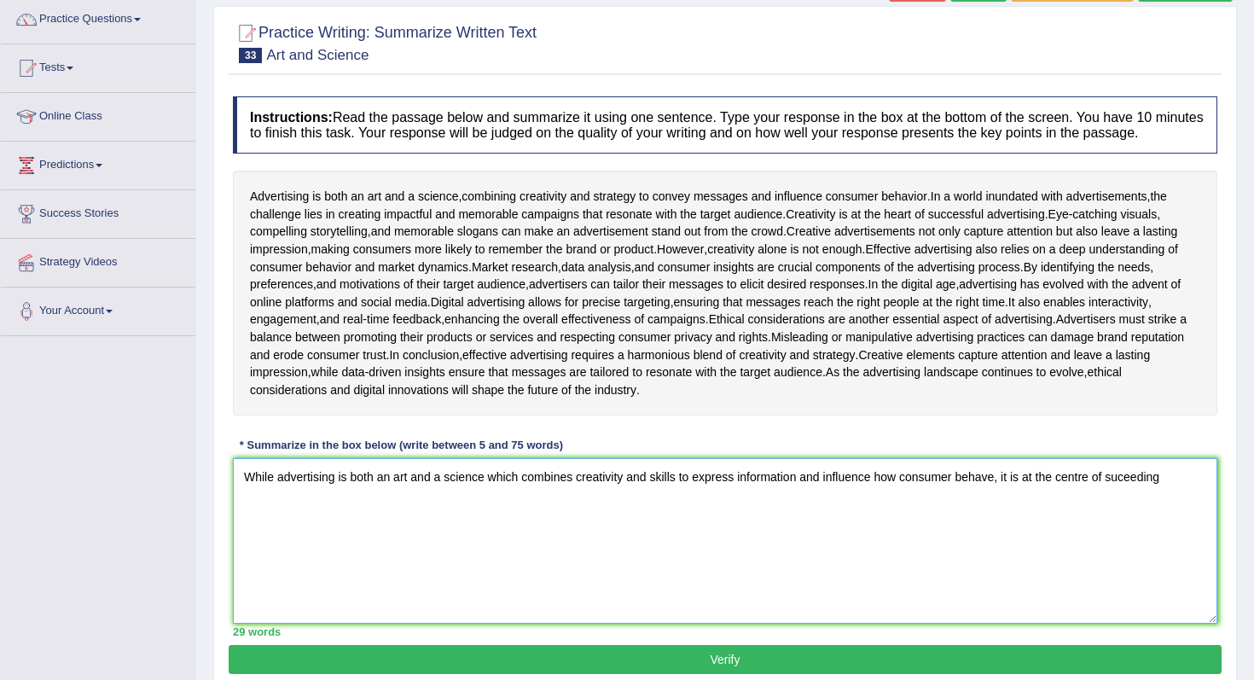
scroll to position [138, 0]
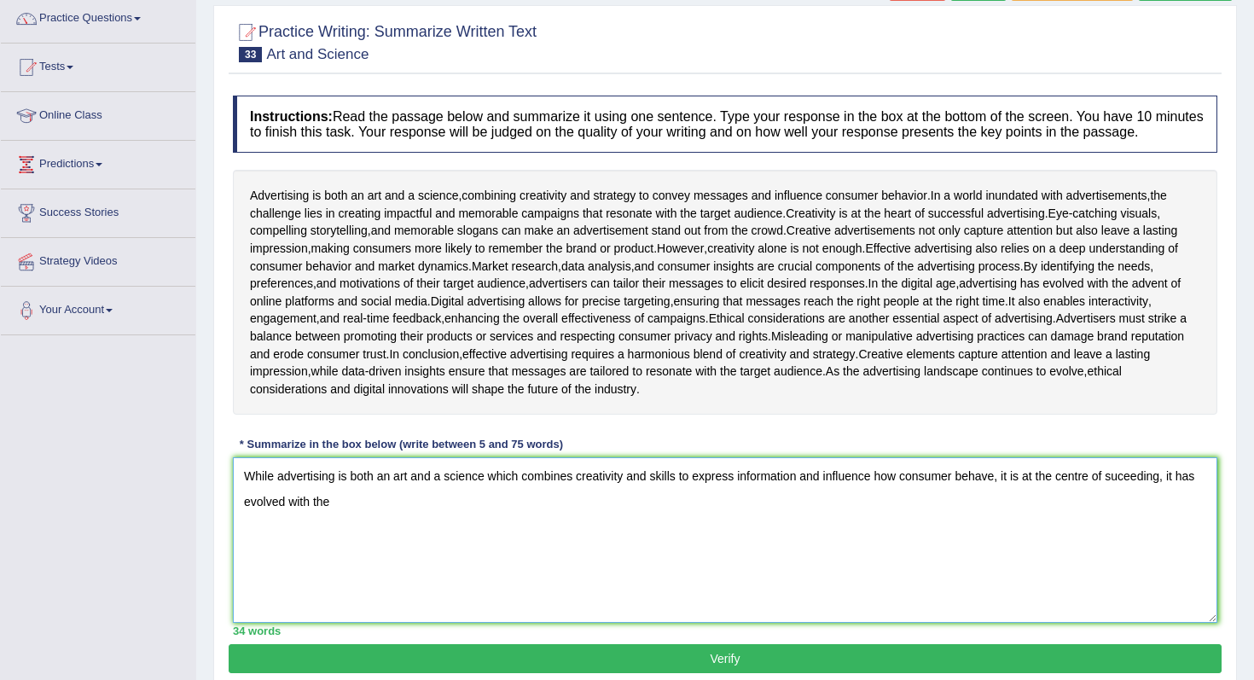
click at [258, 623] on textarea "While advertising is both an art and a science which combines creativity and sk…" at bounding box center [725, 540] width 985 height 166
click at [394, 623] on textarea "While advertising is both an art and a science which combines creativity and sk…" at bounding box center [725, 540] width 985 height 166
click at [844, 623] on textarea "While advertising is both an art and a science which combines creativity and sk…" at bounding box center [725, 540] width 985 height 166
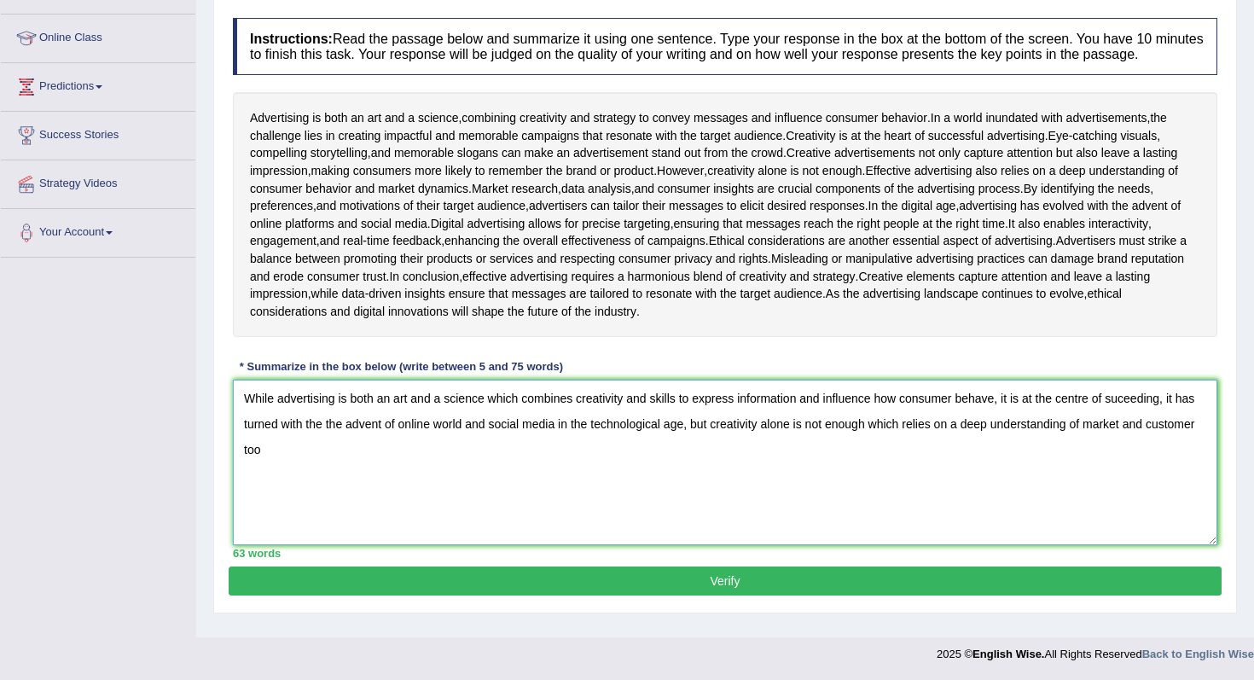
click at [1137, 439] on textarea "While advertising is both an art and a science which combines creativity and sk…" at bounding box center [725, 463] width 985 height 166
click at [926, 484] on textarea "While advertising is both an art and a science which combines creativity and sk…" at bounding box center [725, 463] width 985 height 166
click at [1191, 435] on textarea "While advertising is both an art and a science which combines creativity and sk…" at bounding box center [725, 463] width 985 height 166
click at [988, 457] on textarea "While advertising is both an art and a science which combines creativity and sk…" at bounding box center [725, 463] width 985 height 166
type textarea "While advertising is both an art and a science which combines creativity and sk…"
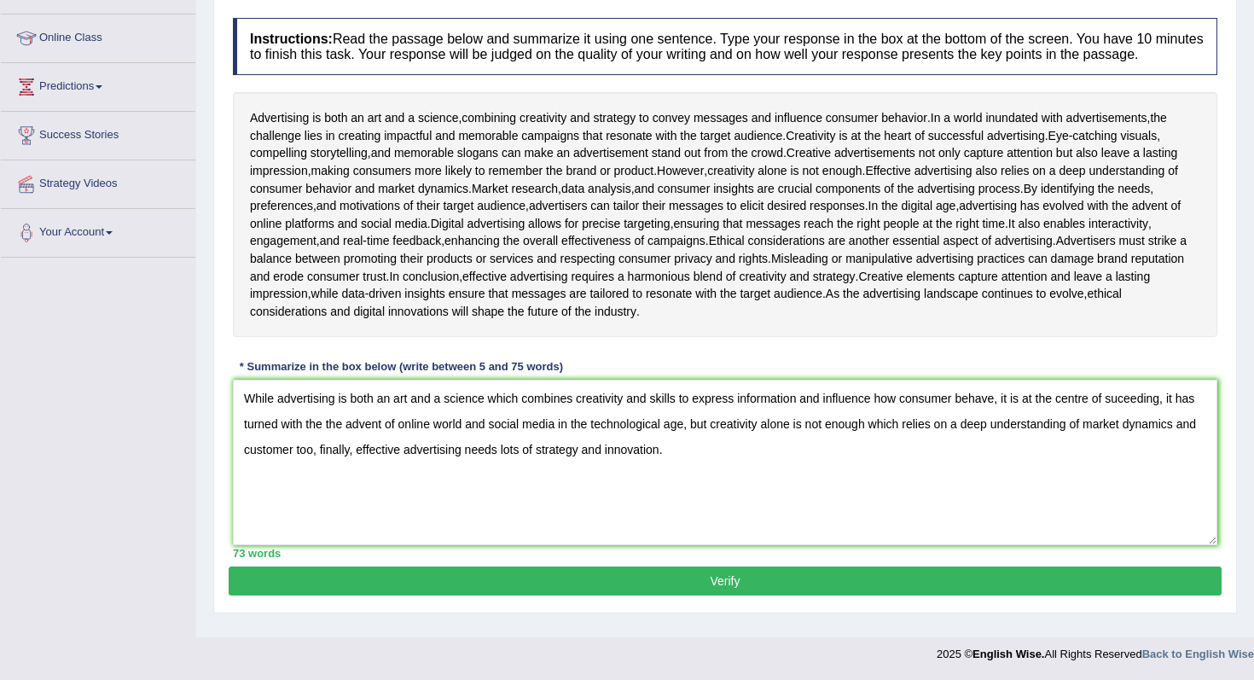
click at [680, 590] on button "Verify" at bounding box center [725, 581] width 993 height 29
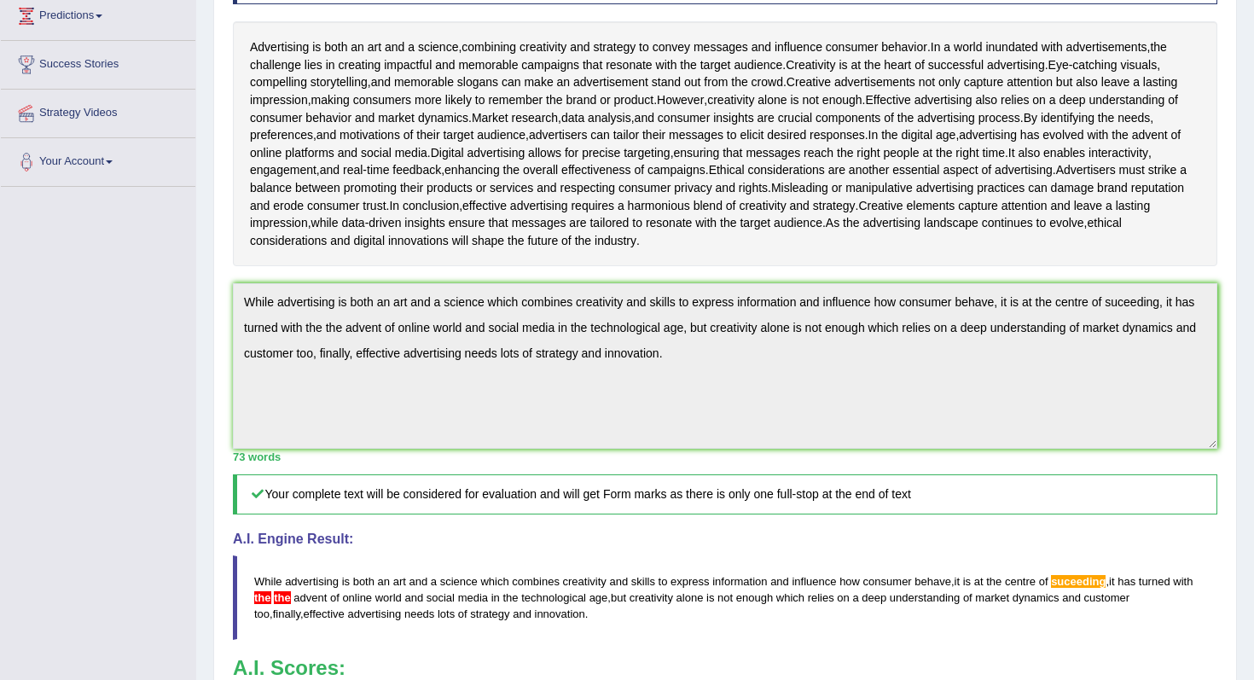
scroll to position [462, 0]
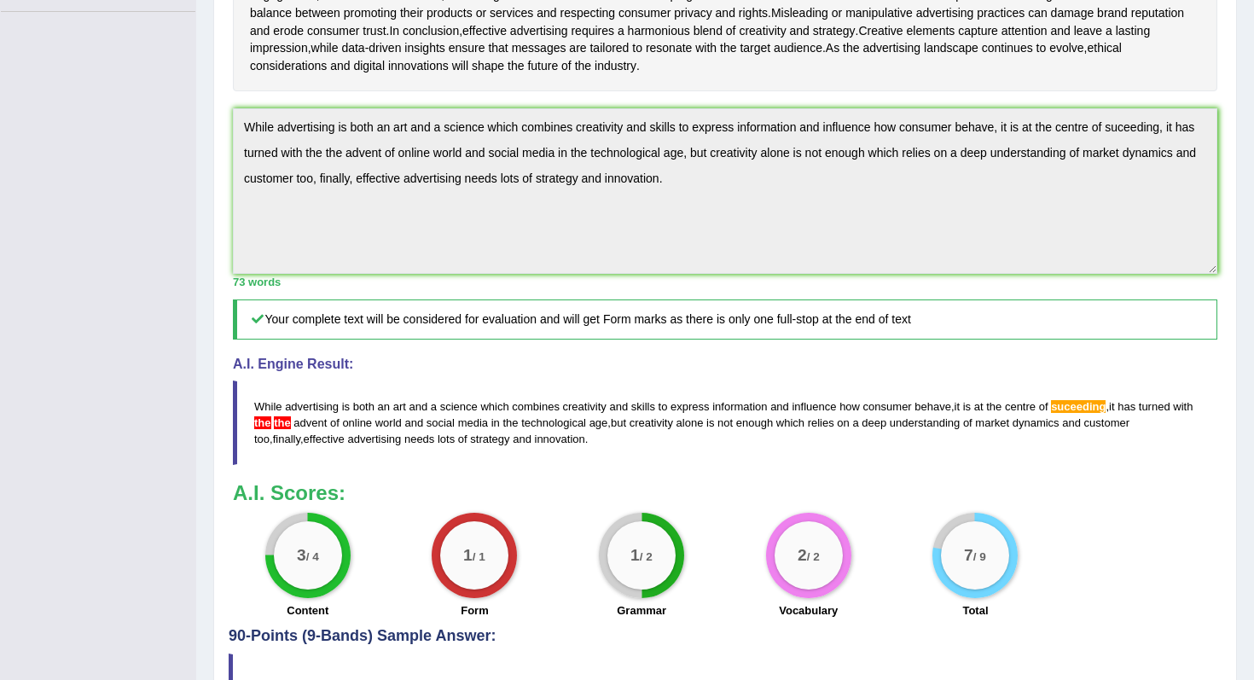
click at [185, 236] on div "Toggle navigation Home Practice Questions Speaking Practice Read Aloud Repeat S…" at bounding box center [627, 158] width 1254 height 1241
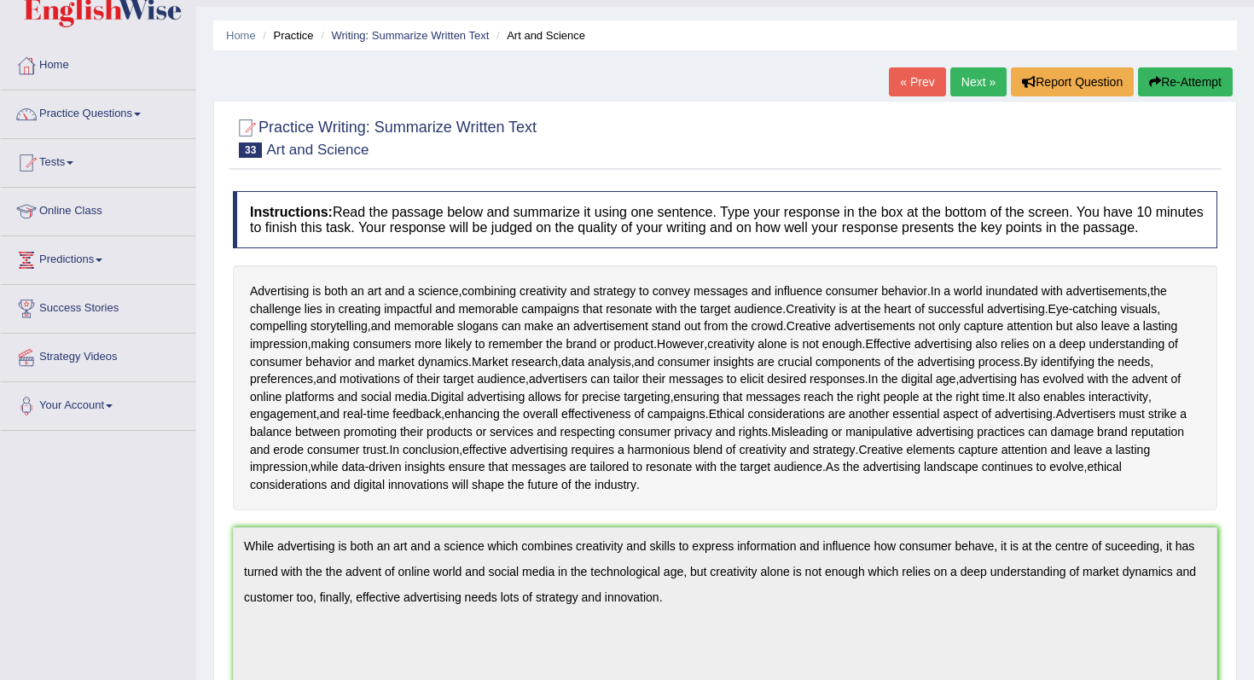
click at [1230, 80] on button "Re-Attempt" at bounding box center [1185, 81] width 95 height 29
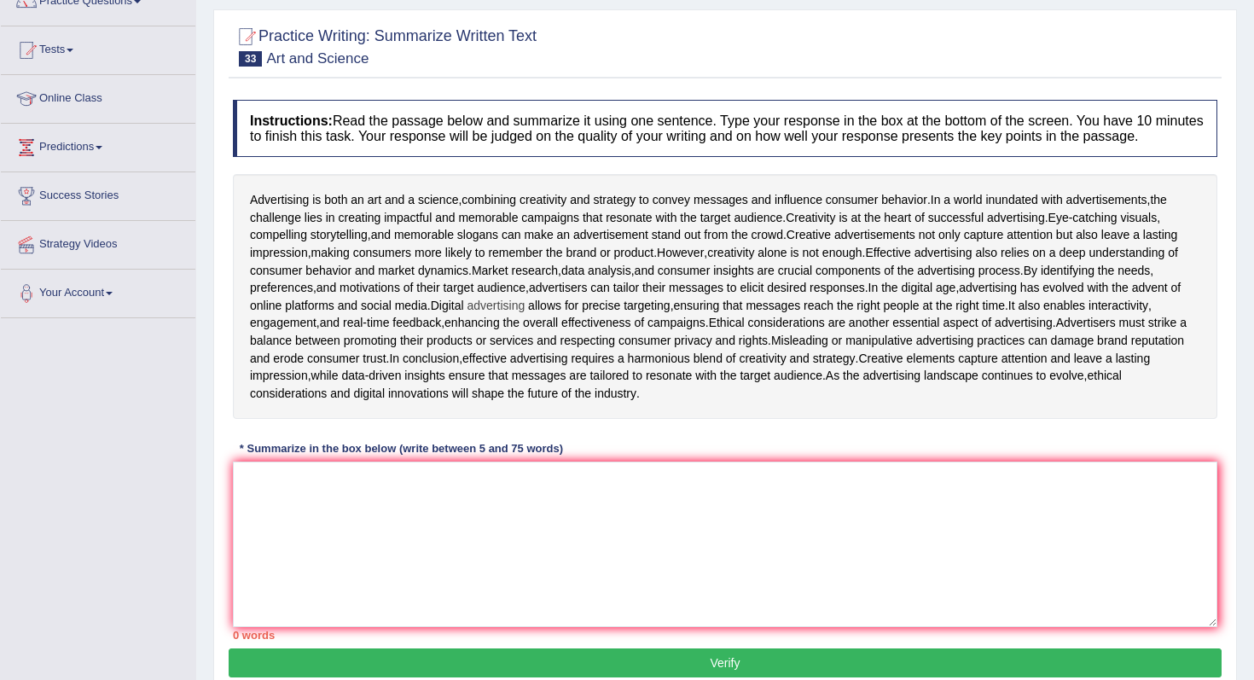
scroll to position [290, 0]
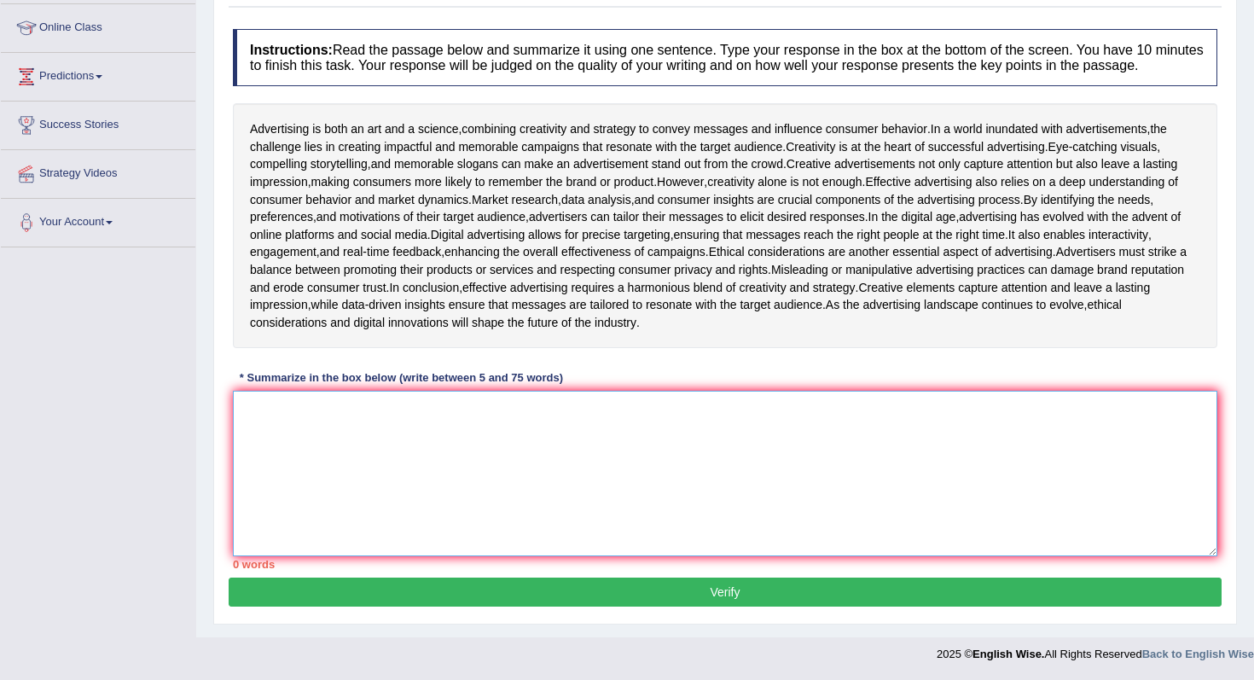
click at [622, 492] on textarea at bounding box center [725, 474] width 985 height 166
paste textarea "While advertising is both an art and a science which combines creativity and sk…"
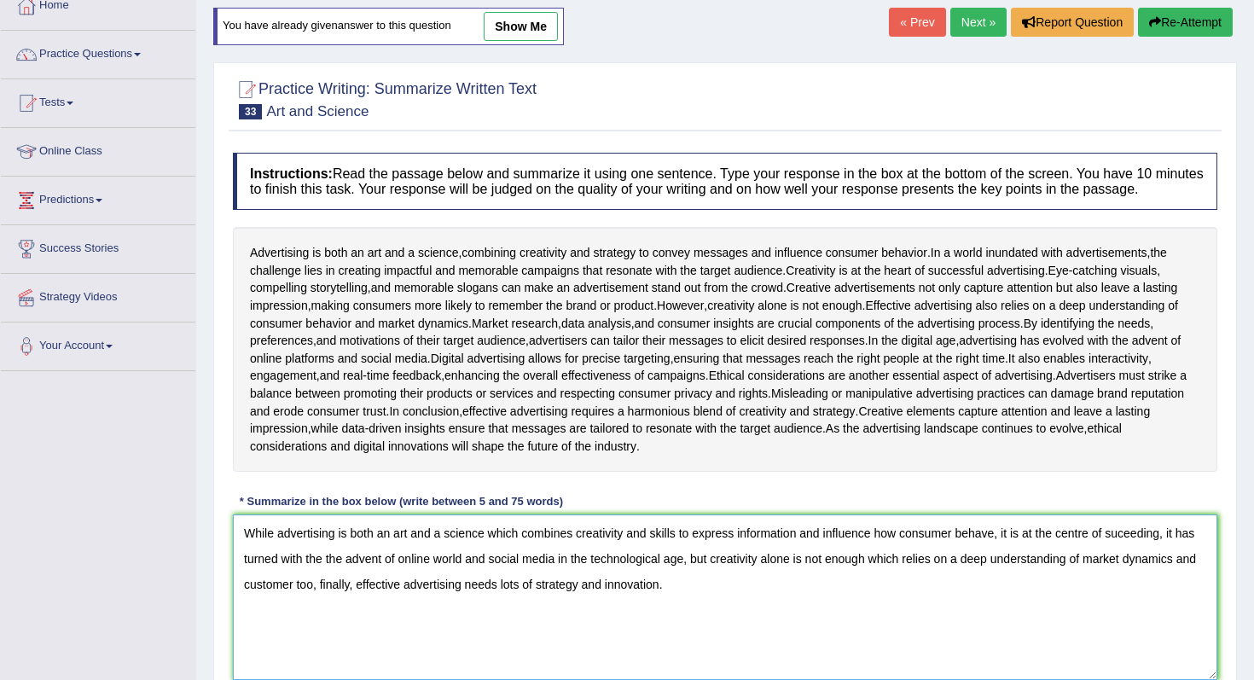
scroll to position [88, 0]
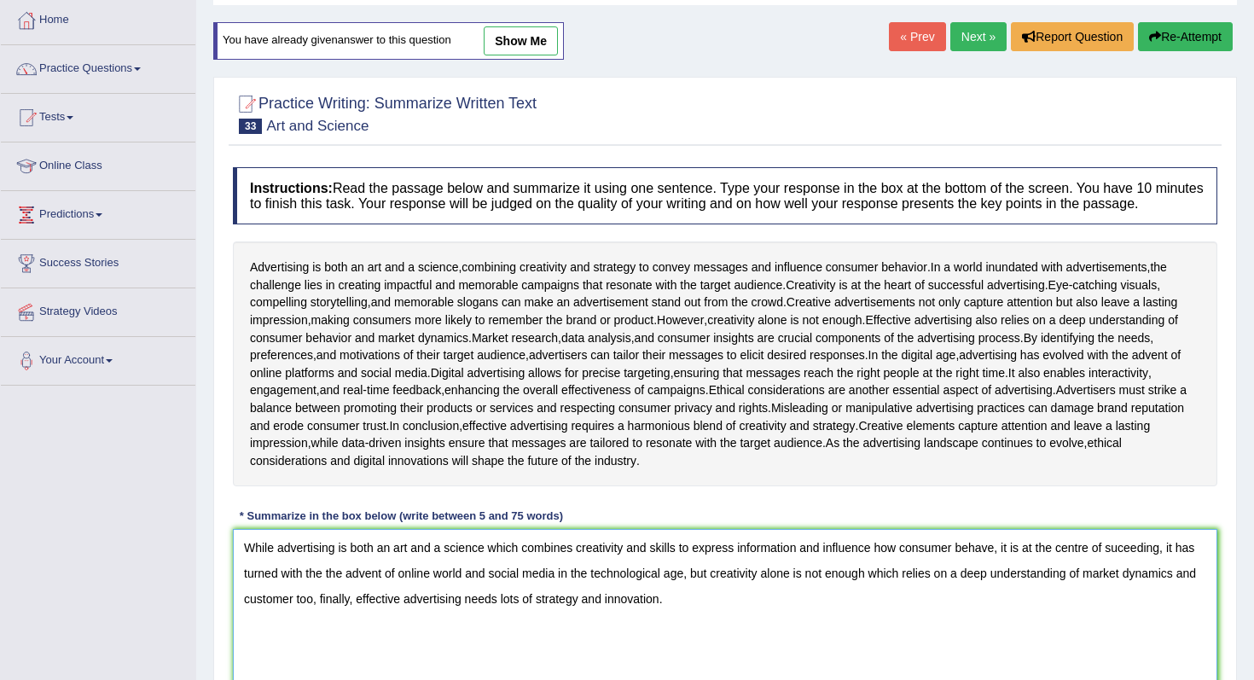
type textarea "While advertising is both an art and a science which combines creativity and sk…"
click at [534, 49] on link "show me" at bounding box center [521, 40] width 74 height 29
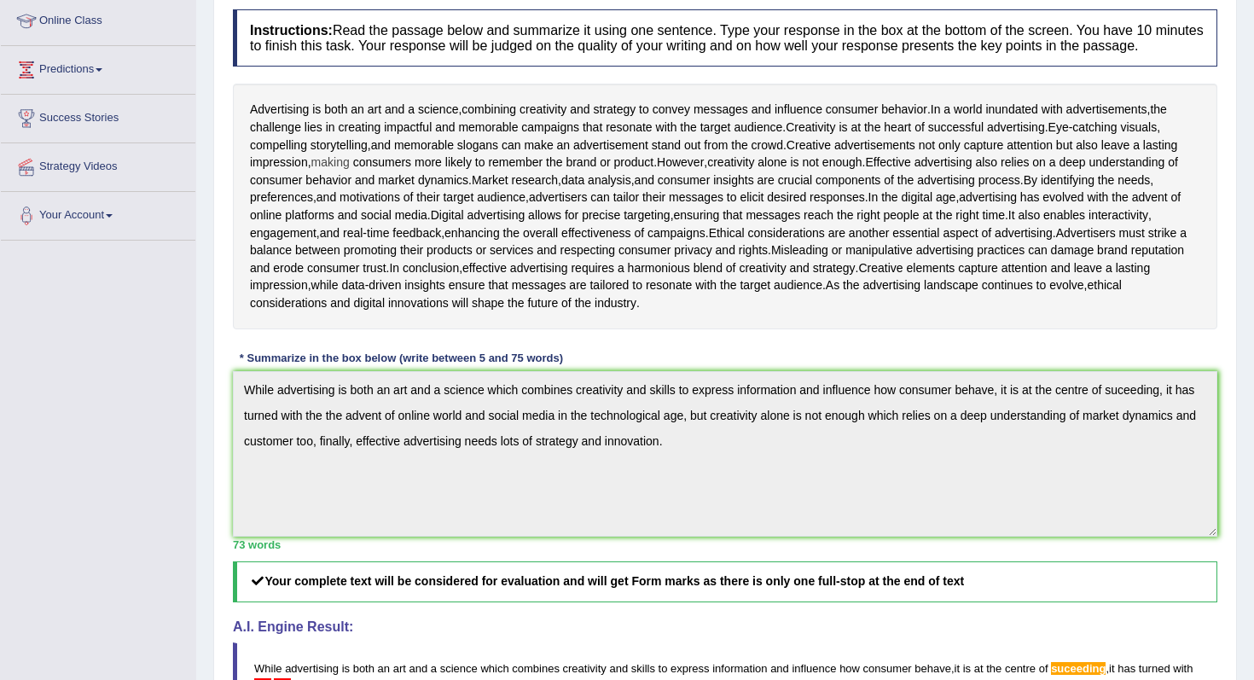
scroll to position [0, 0]
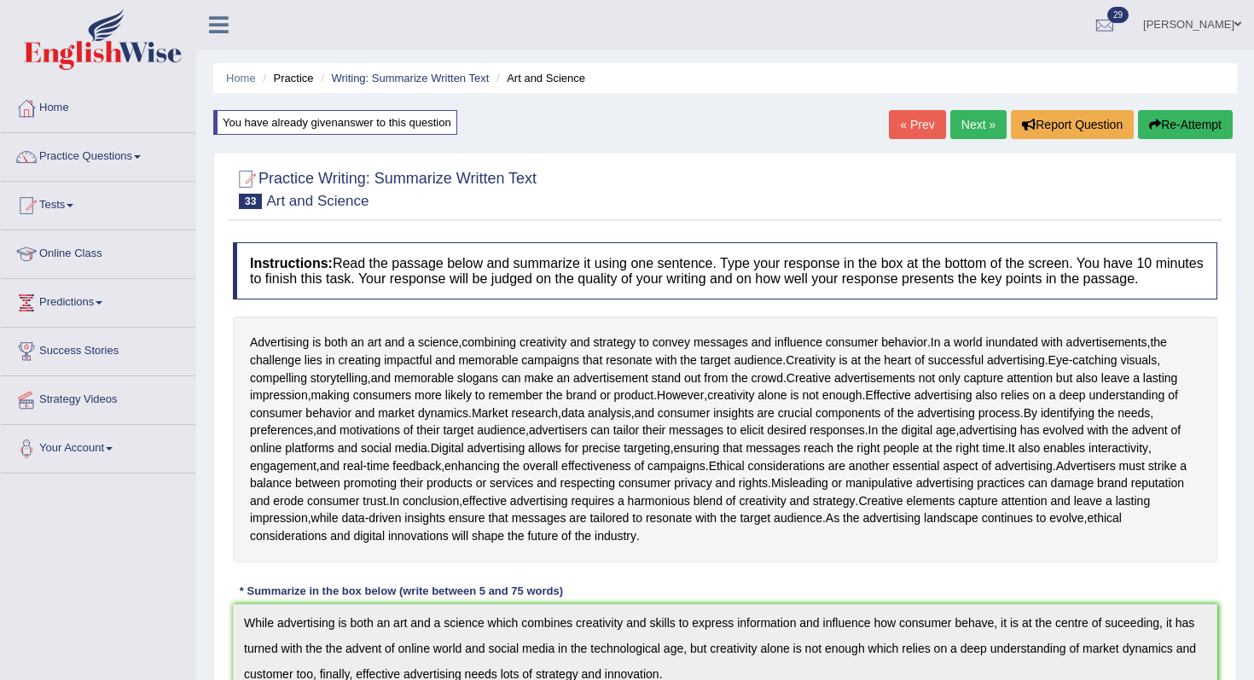
click at [1206, 138] on button "Re-Attempt" at bounding box center [1185, 124] width 95 height 29
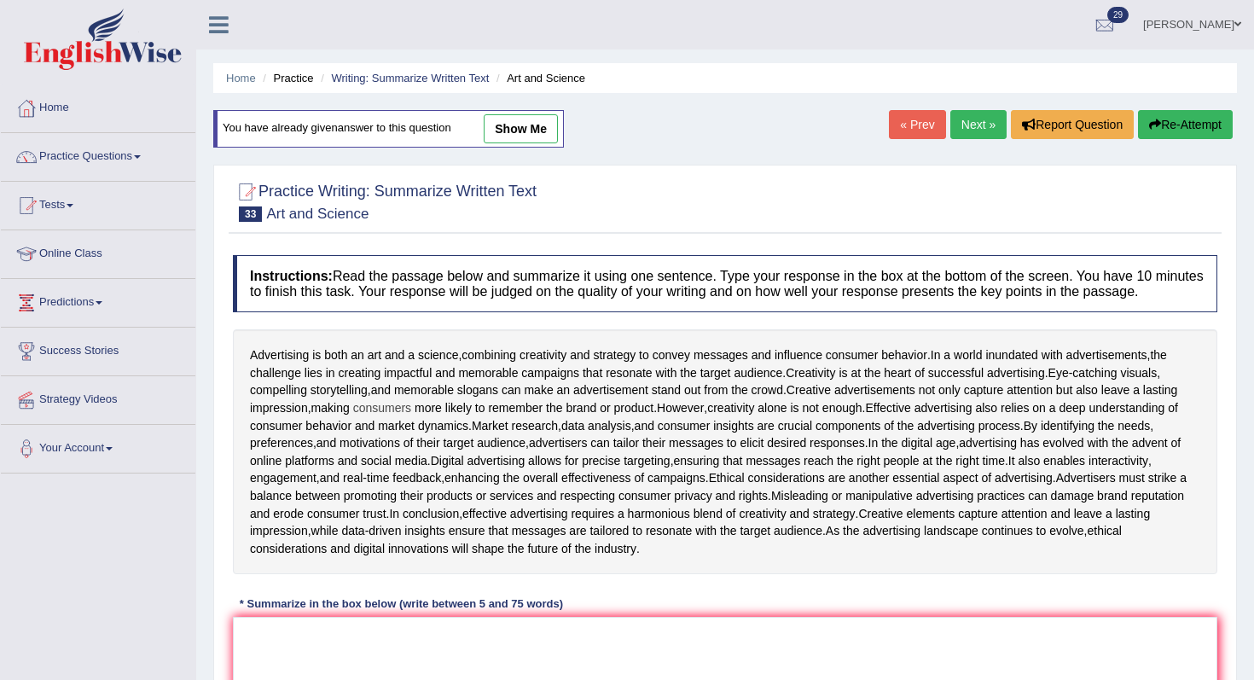
click at [411, 417] on span "consumers" at bounding box center [382, 408] width 58 height 18
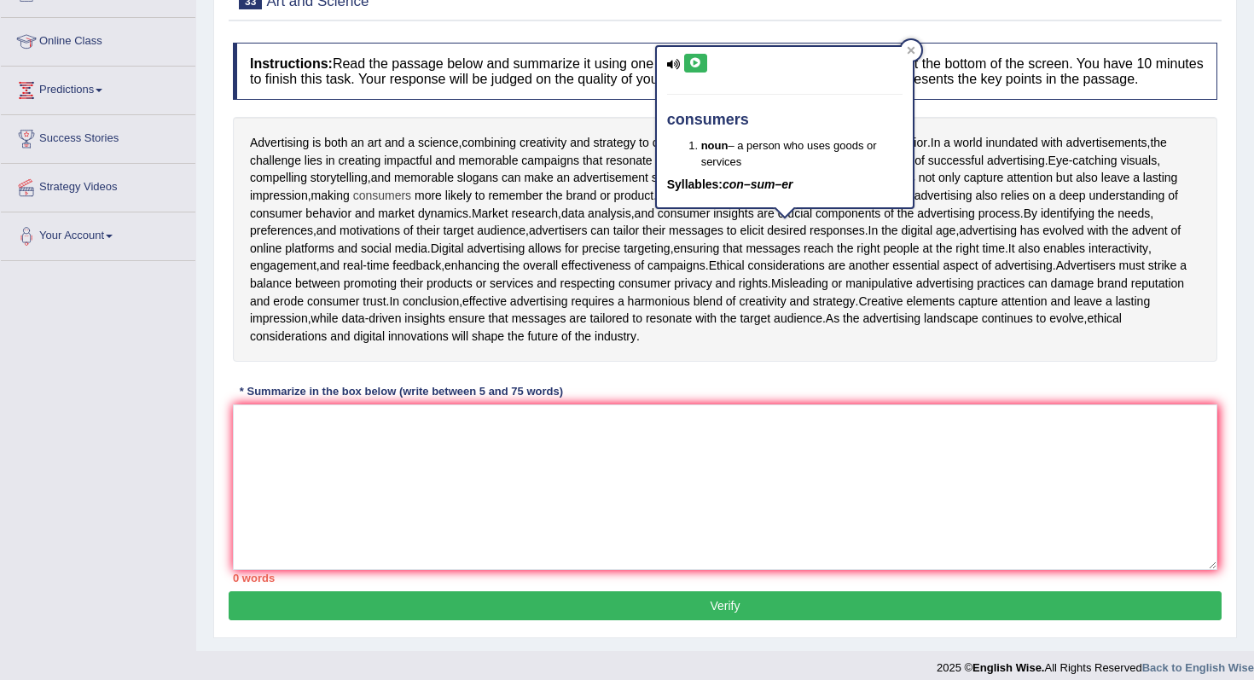
scroll to position [364, 0]
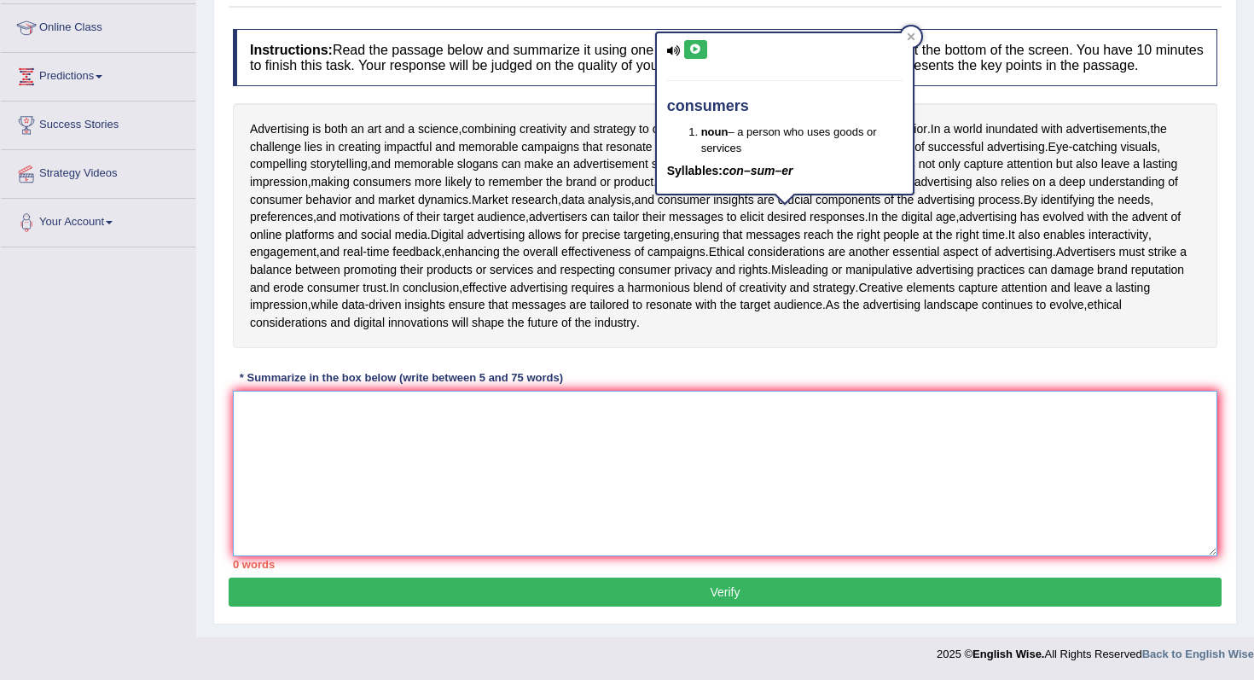
click at [759, 450] on textarea at bounding box center [725, 474] width 985 height 166
paste textarea "While advertising is both an art and a science which combines creativity and sk…"
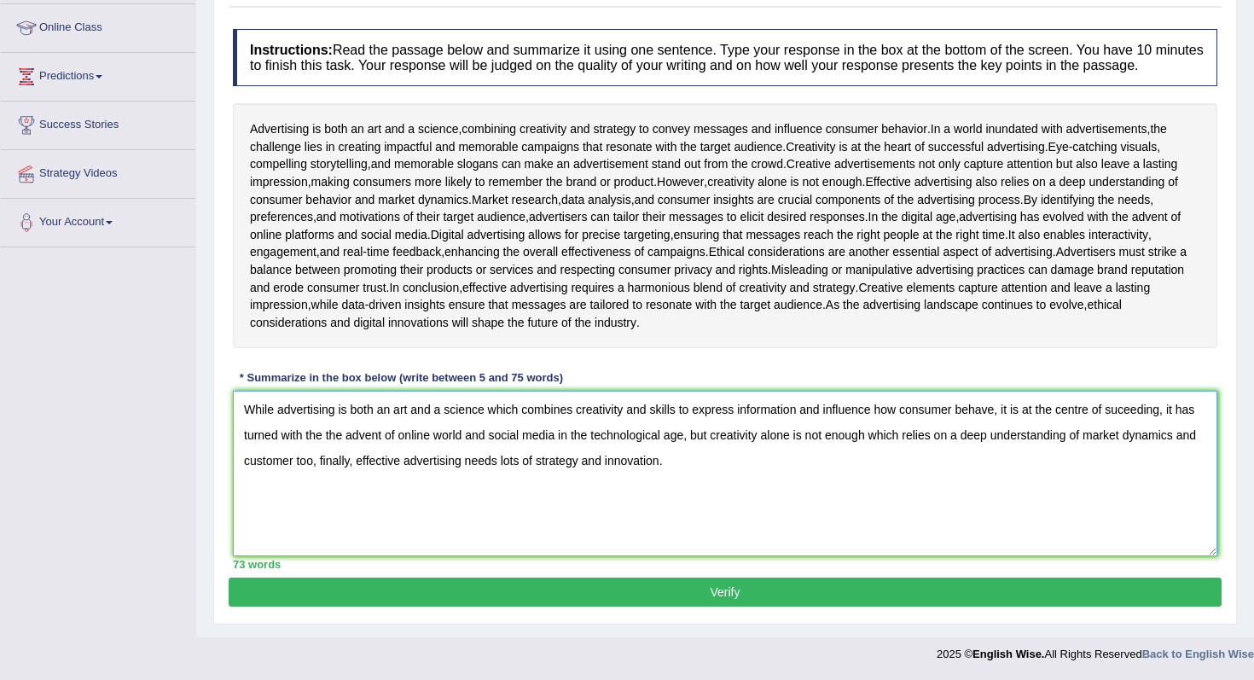
click at [1153, 407] on textarea "While advertising is both an art and a science which combines creativity and sk…" at bounding box center [725, 474] width 985 height 166
click at [317, 429] on textarea "While advertising is both an art and a science which combines creativity and sk…" at bounding box center [725, 474] width 985 height 166
type textarea "While advertising is both an art and a science which combines creativity and sk…"
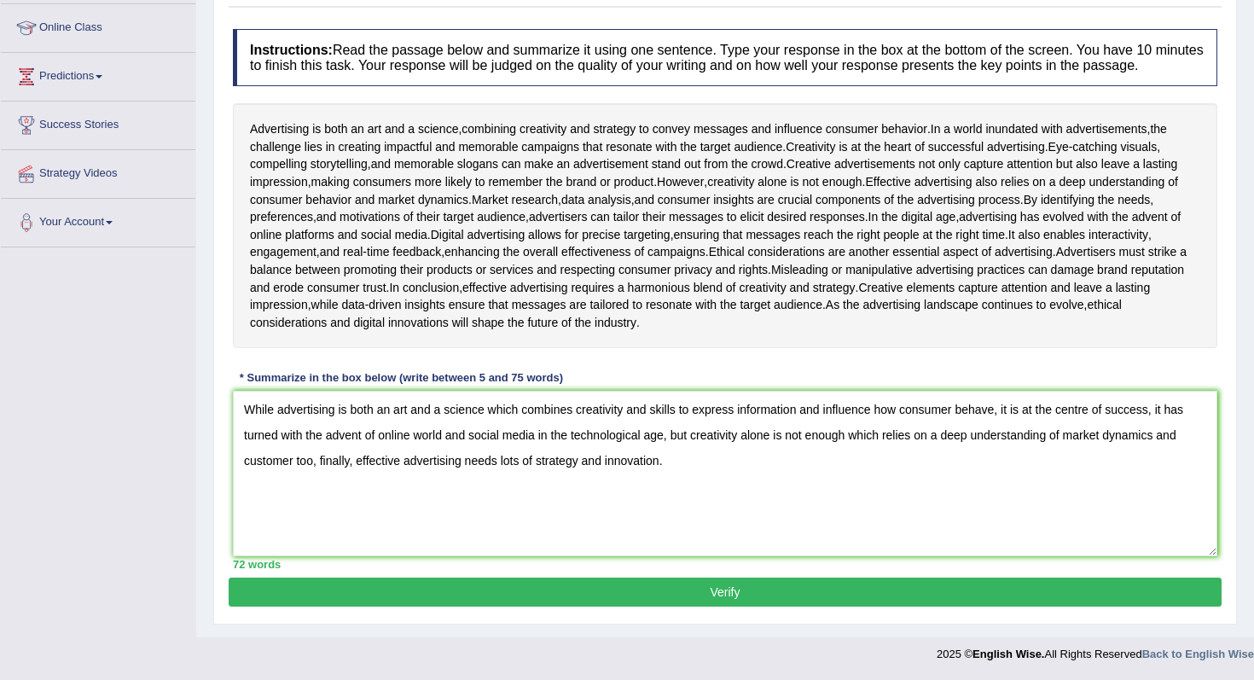
click at [423, 598] on button "Verify" at bounding box center [725, 592] width 993 height 29
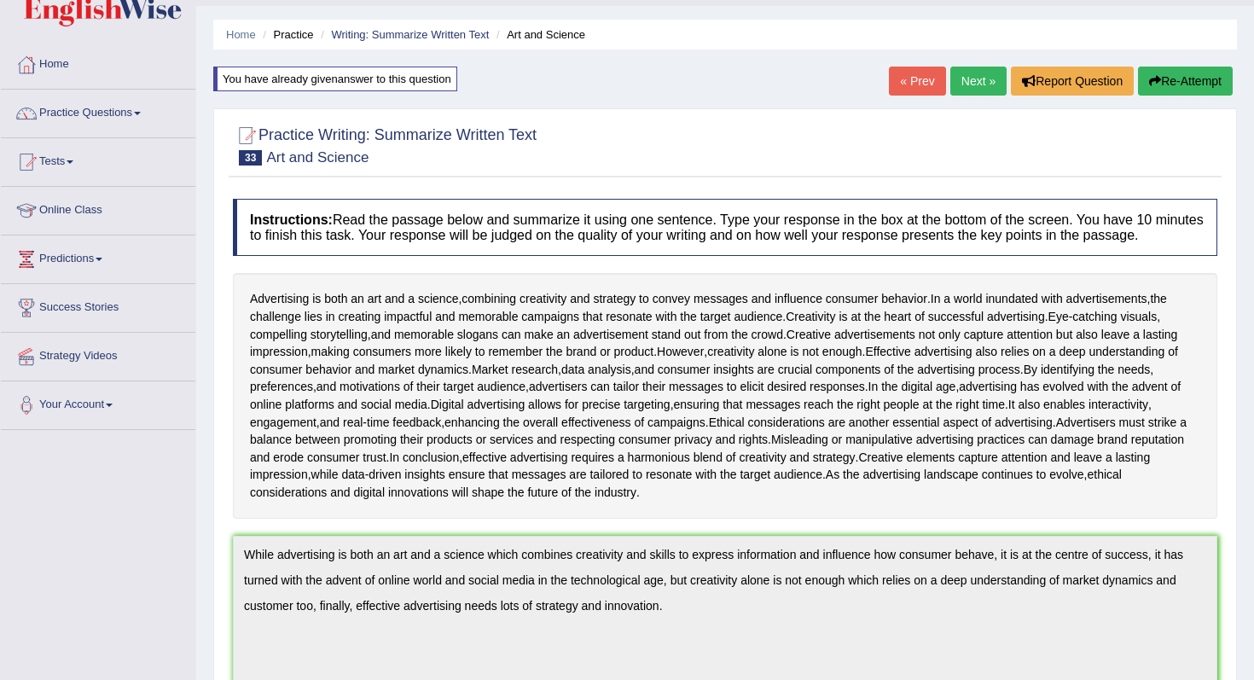
scroll to position [0, 0]
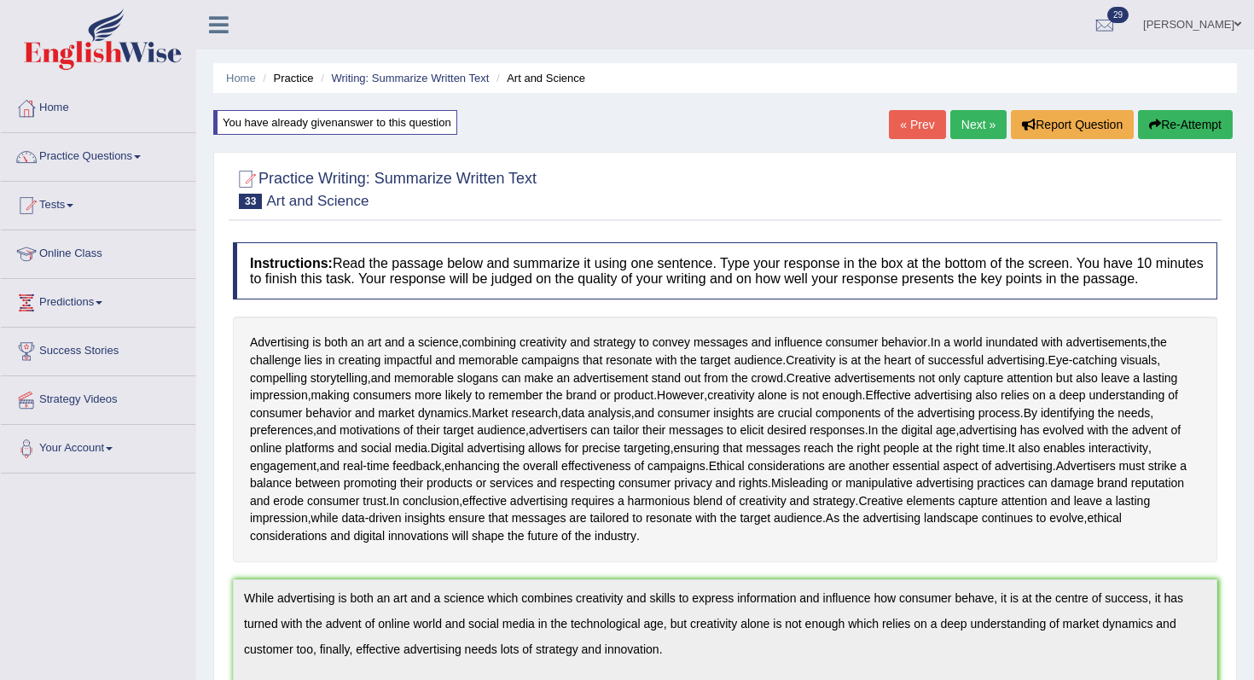
click at [974, 123] on link "Next »" at bounding box center [979, 124] width 56 height 29
